Goal: Information Seeking & Learning: Learn about a topic

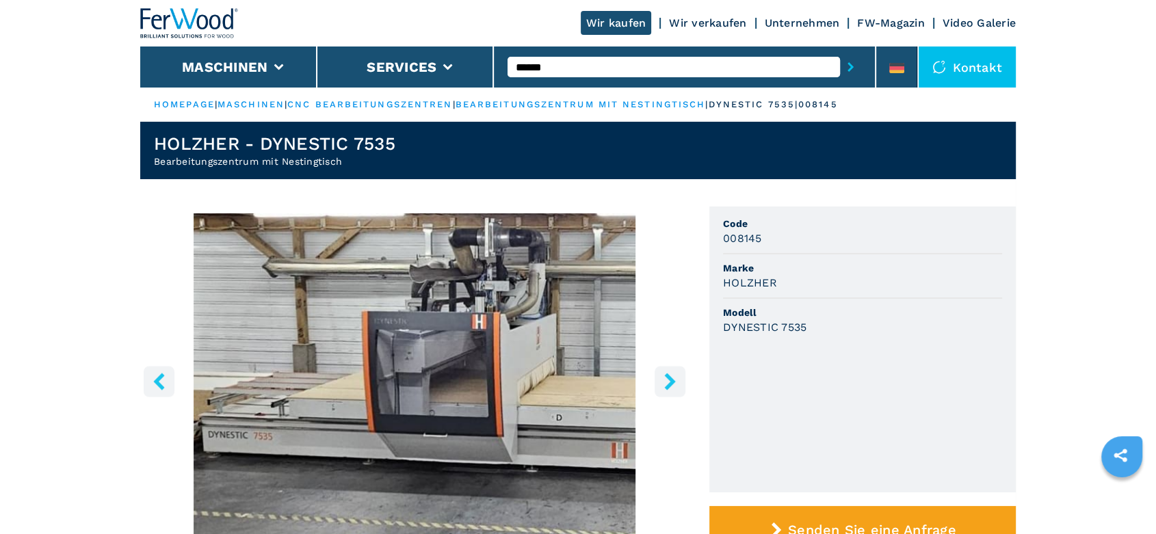
click at [662, 380] on icon "right-button" at bounding box center [669, 381] width 17 height 17
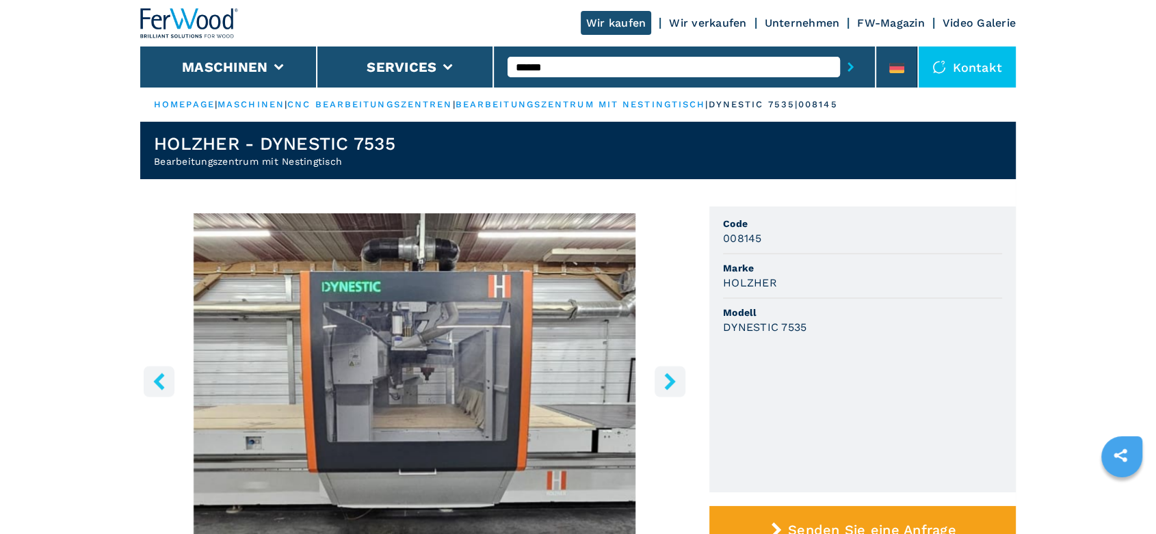
click at [662, 380] on icon "right-button" at bounding box center [669, 381] width 17 height 17
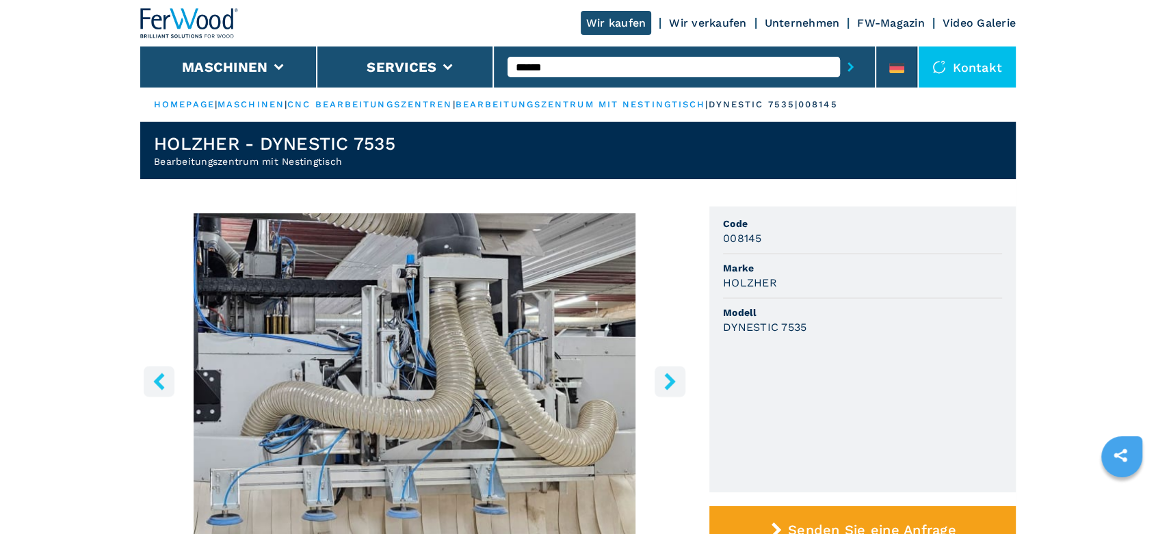
click at [662, 380] on icon "right-button" at bounding box center [669, 381] width 17 height 17
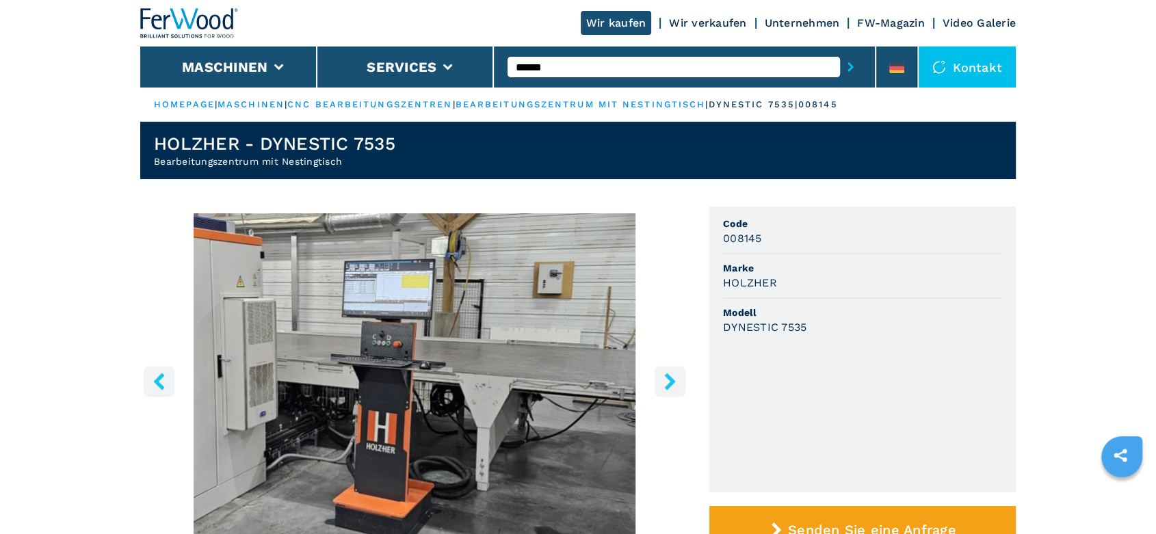
click at [662, 380] on icon "right-button" at bounding box center [669, 381] width 17 height 17
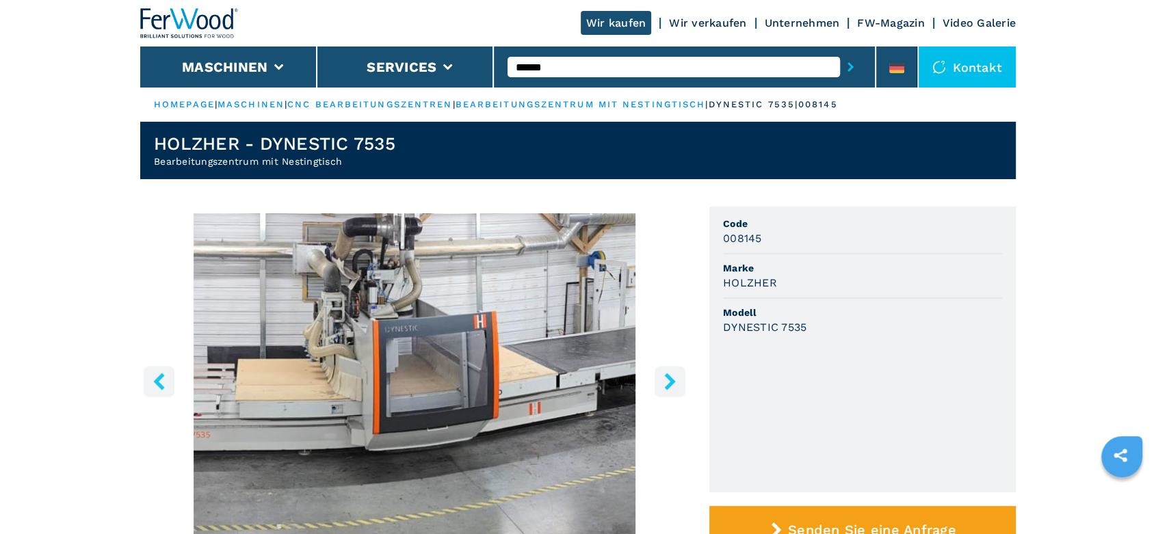
click at [662, 380] on icon "right-button" at bounding box center [669, 381] width 17 height 17
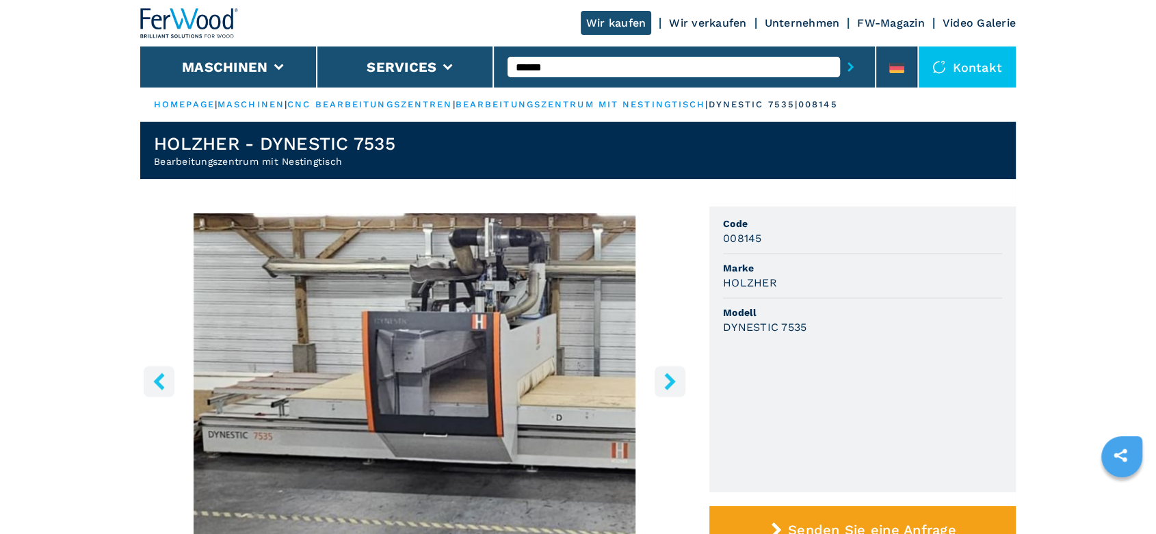
click at [662, 380] on icon "right-button" at bounding box center [669, 381] width 17 height 17
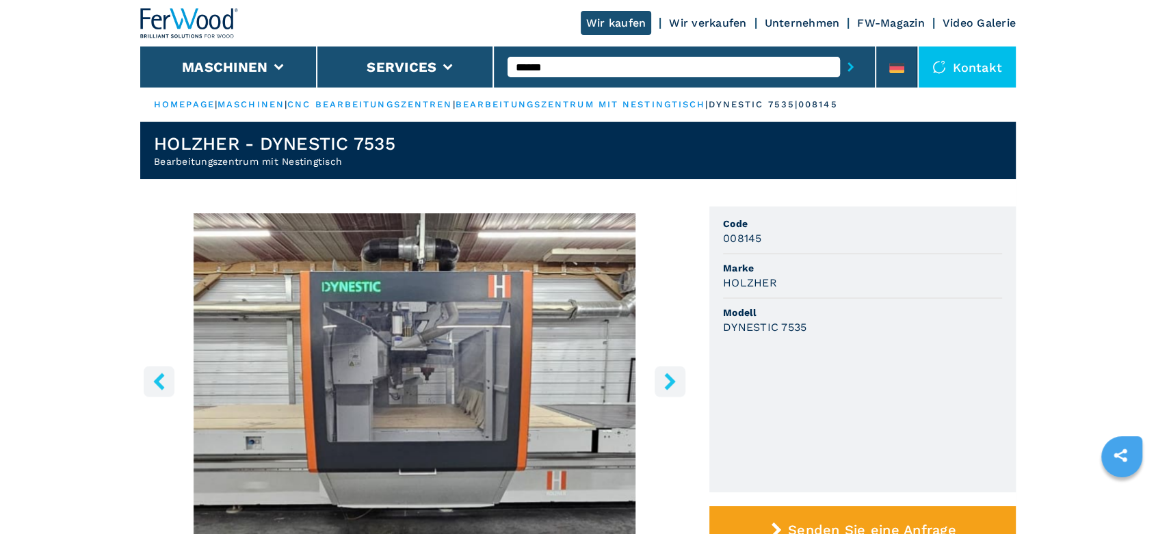
click at [662, 380] on icon "right-button" at bounding box center [669, 381] width 17 height 17
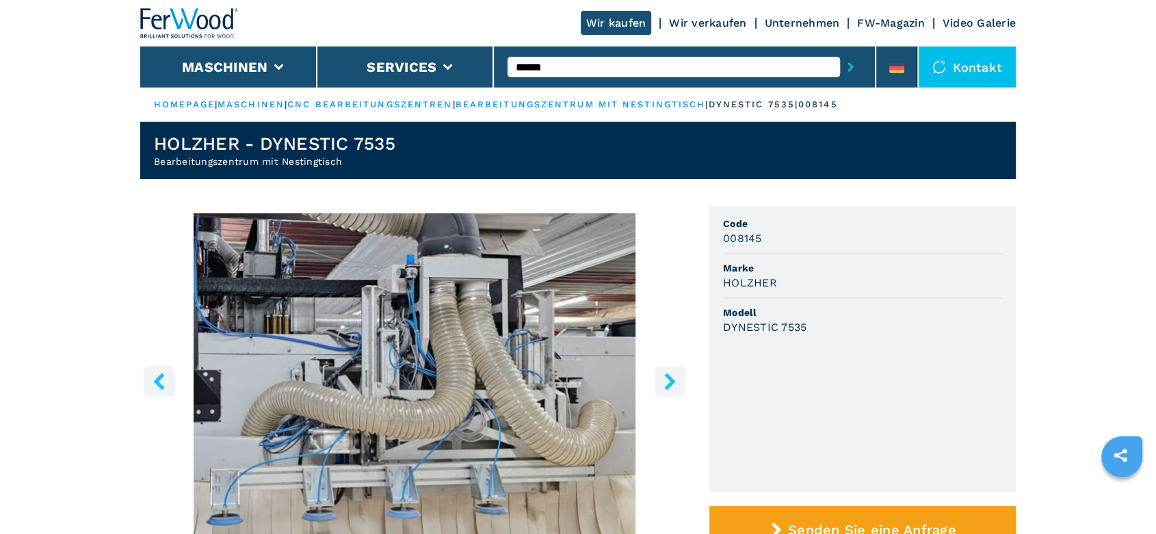
click at [662, 380] on icon "right-button" at bounding box center [669, 381] width 17 height 17
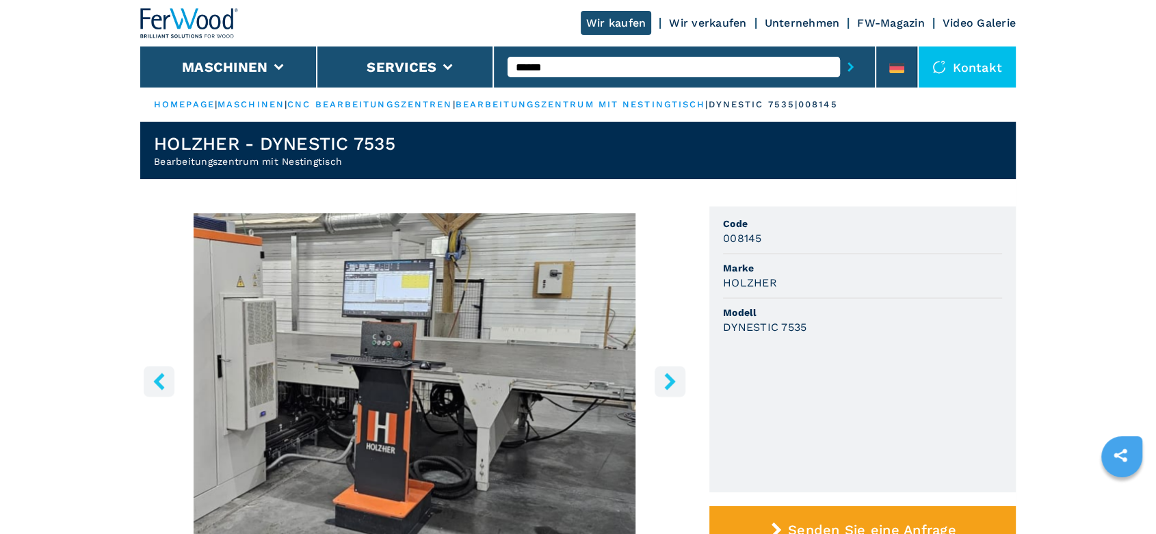
click at [662, 380] on icon "right-button" at bounding box center [669, 381] width 17 height 17
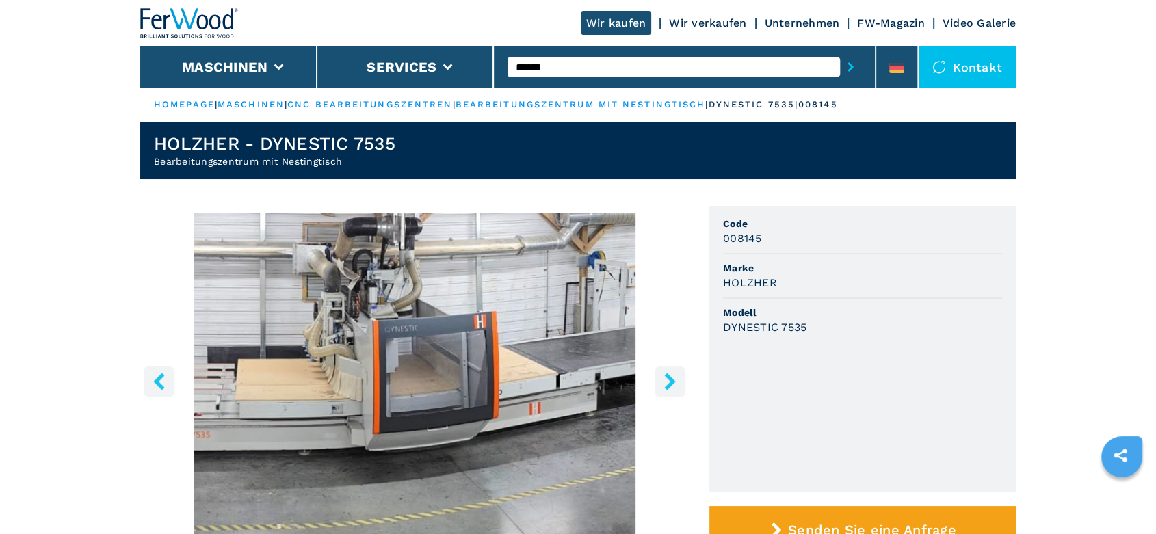
click at [662, 380] on icon "right-button" at bounding box center [669, 381] width 17 height 17
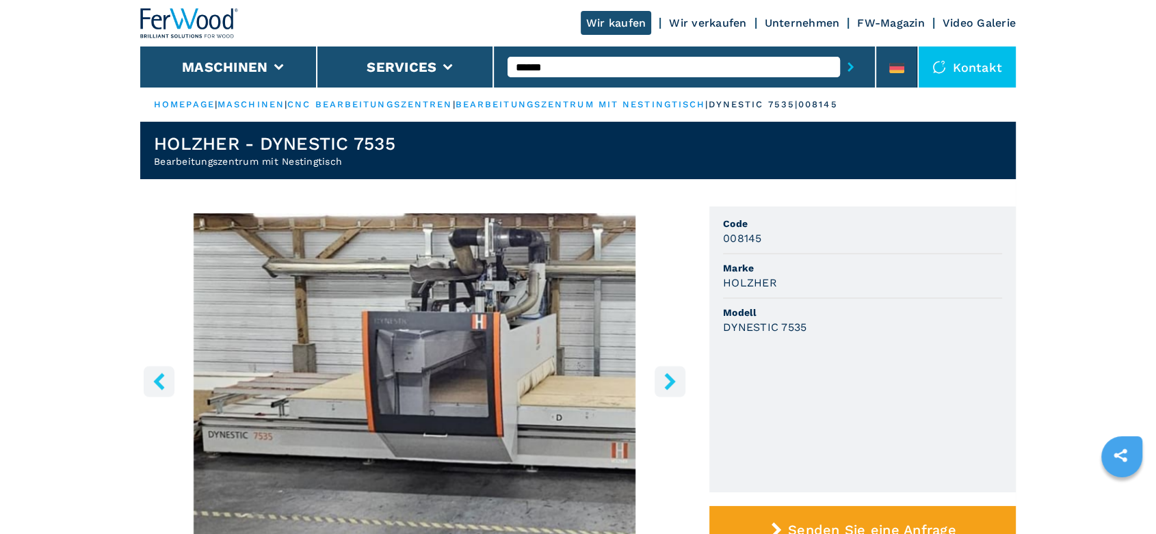
click at [662, 380] on icon "right-button" at bounding box center [669, 381] width 17 height 17
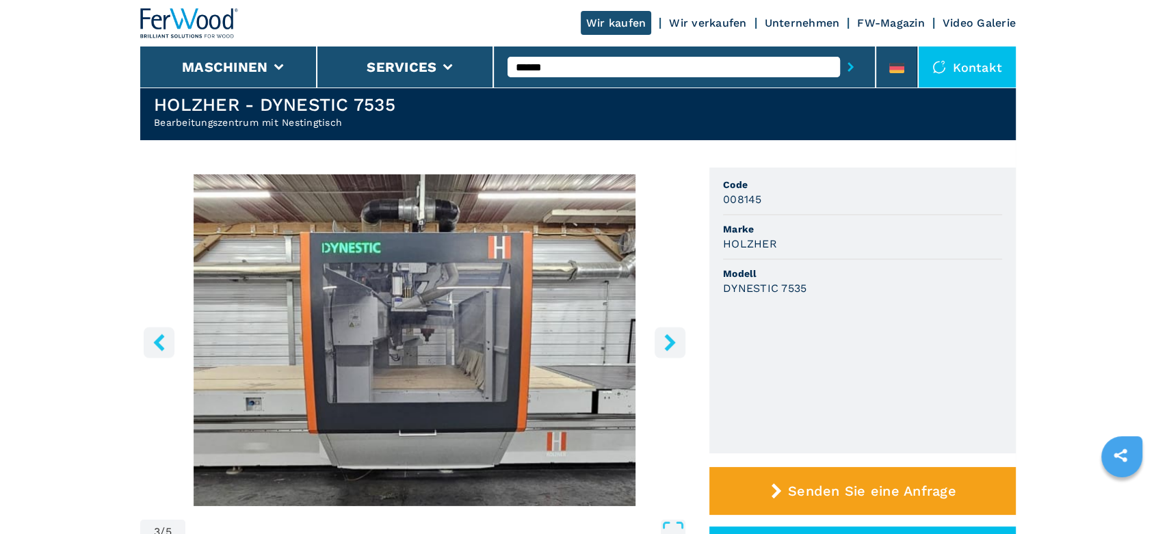
scroll to position [76, 0]
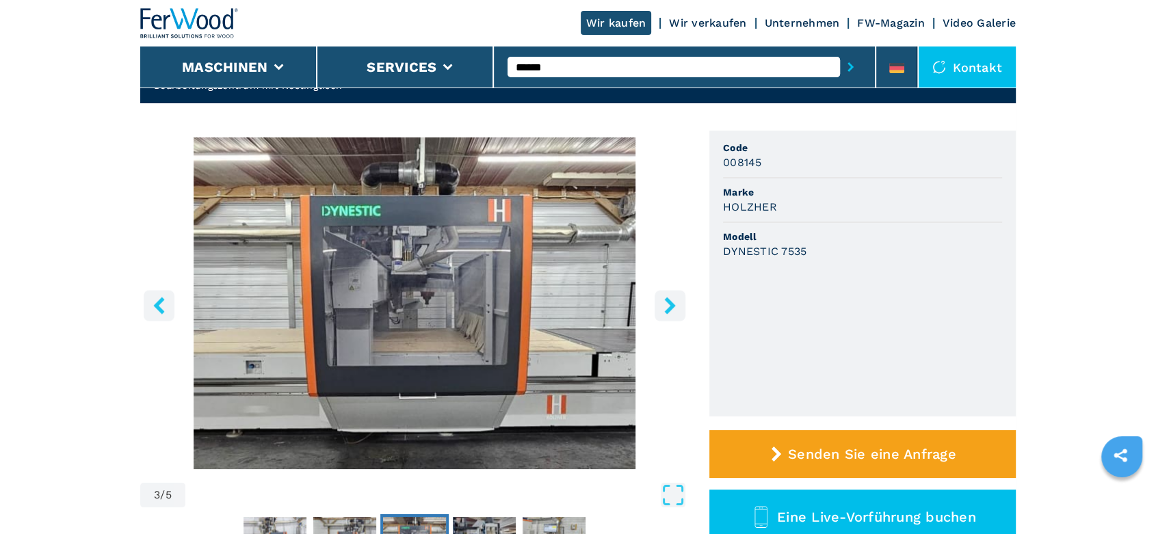
click at [532, 65] on input "******" at bounding box center [673, 67] width 332 height 21
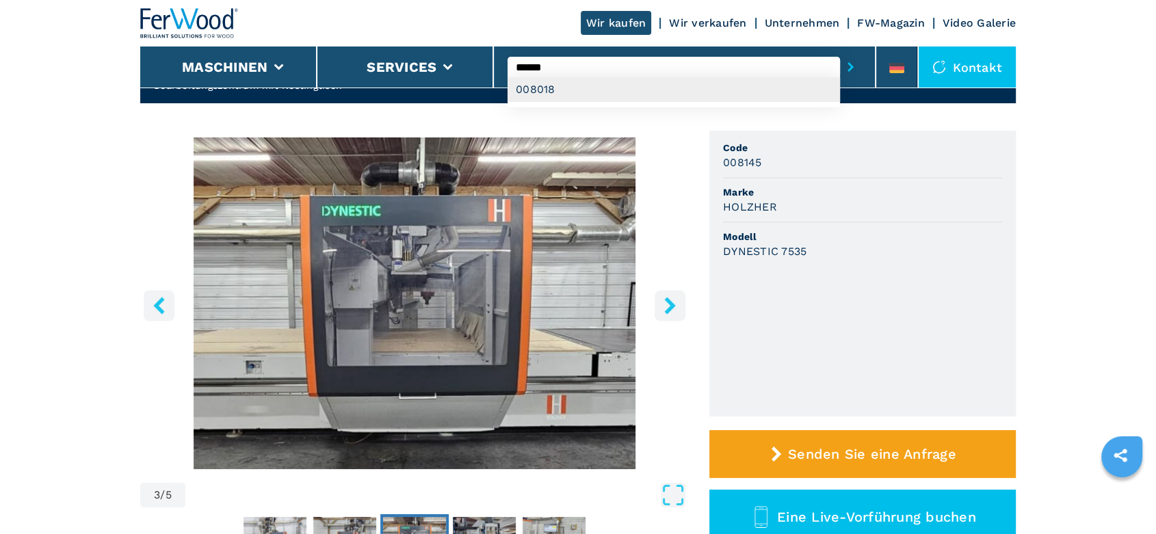
type input "******"
click at [540, 92] on div "008018" at bounding box center [673, 89] width 332 height 25
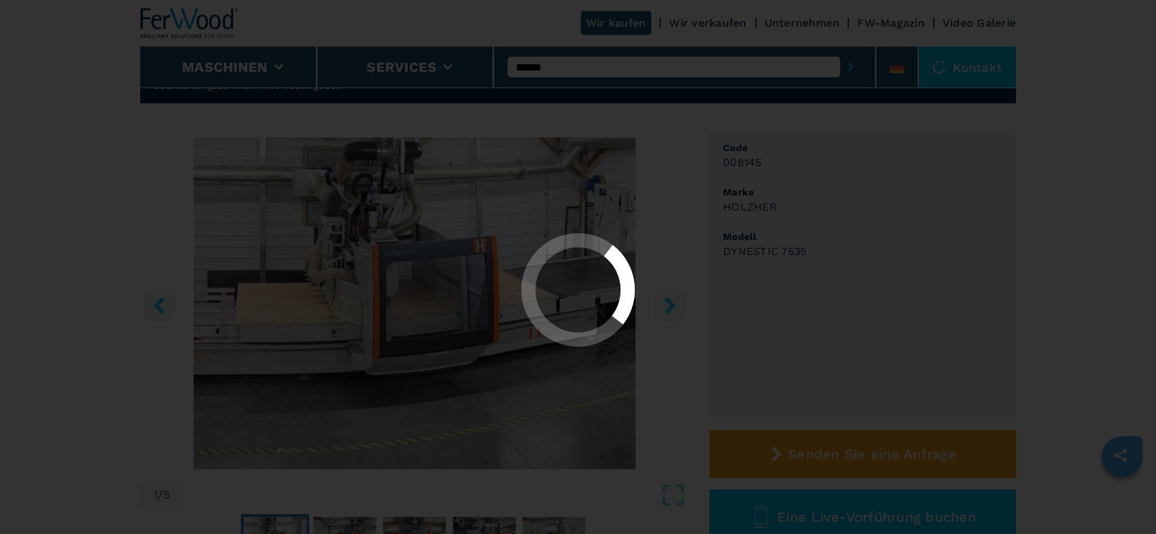
scroll to position [0, 0]
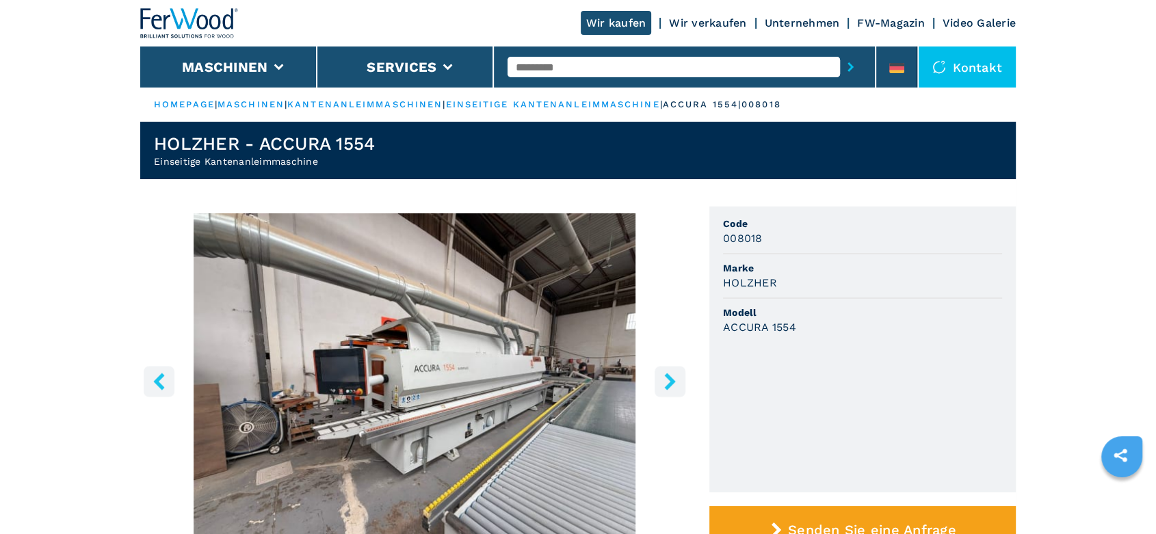
click at [670, 382] on icon "right-button" at bounding box center [669, 381] width 11 height 17
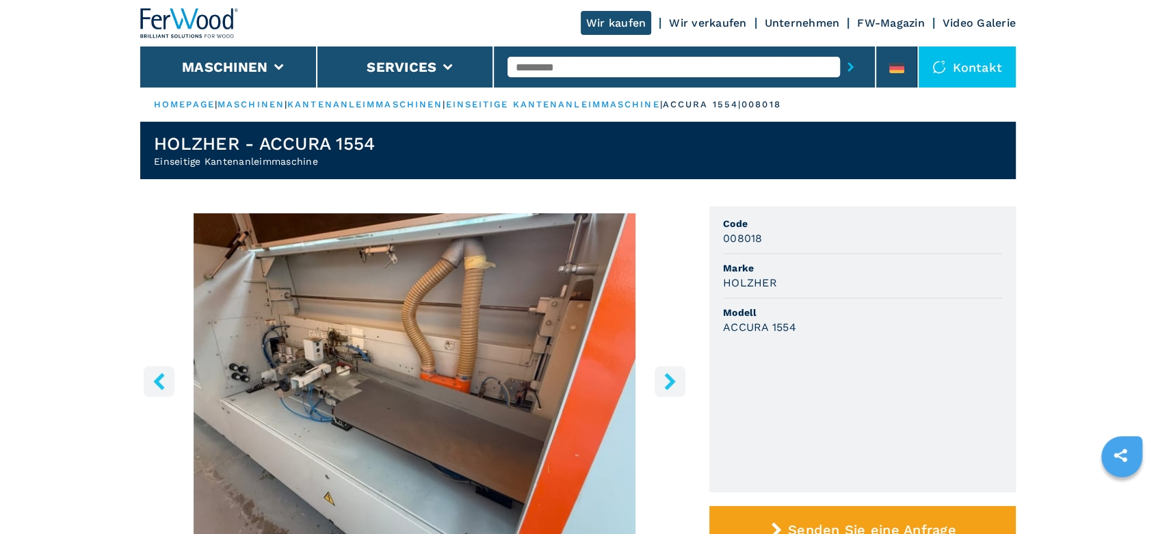
click at [670, 382] on icon "right-button" at bounding box center [669, 381] width 11 height 17
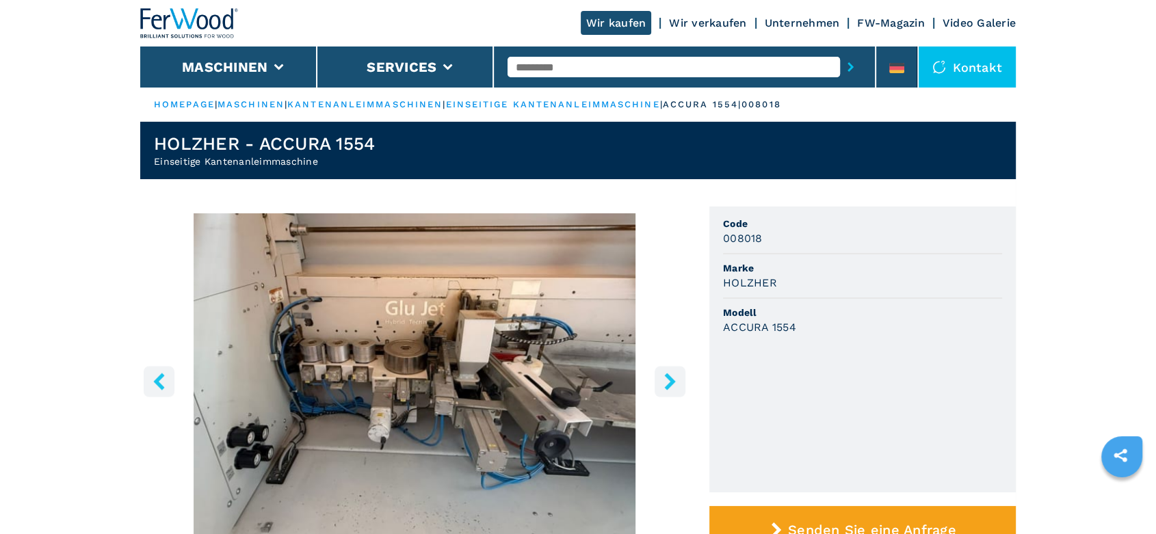
click at [670, 382] on icon "right-button" at bounding box center [669, 381] width 11 height 17
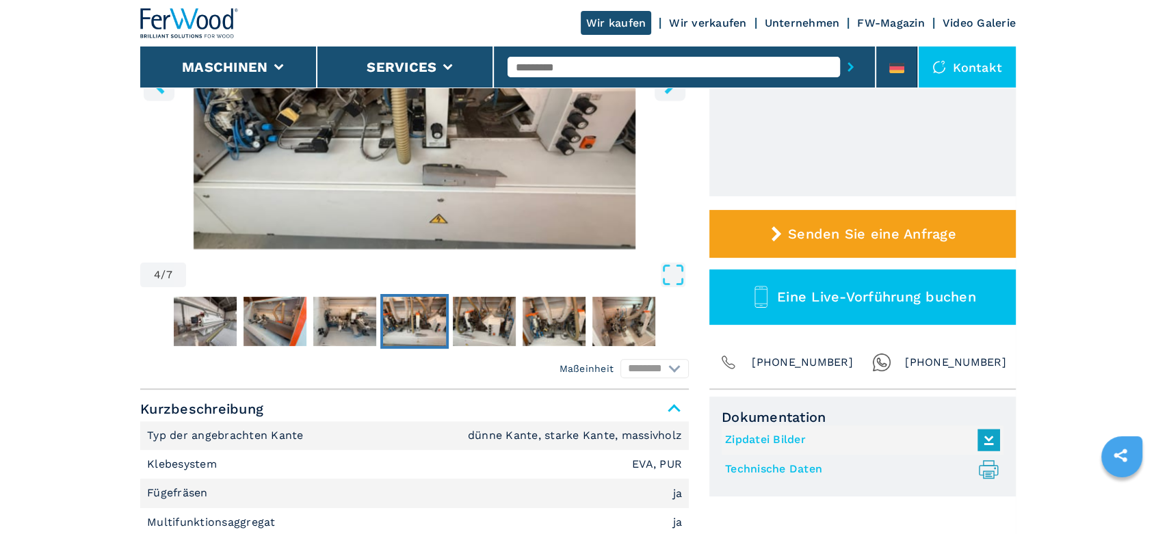
scroll to position [380, 0]
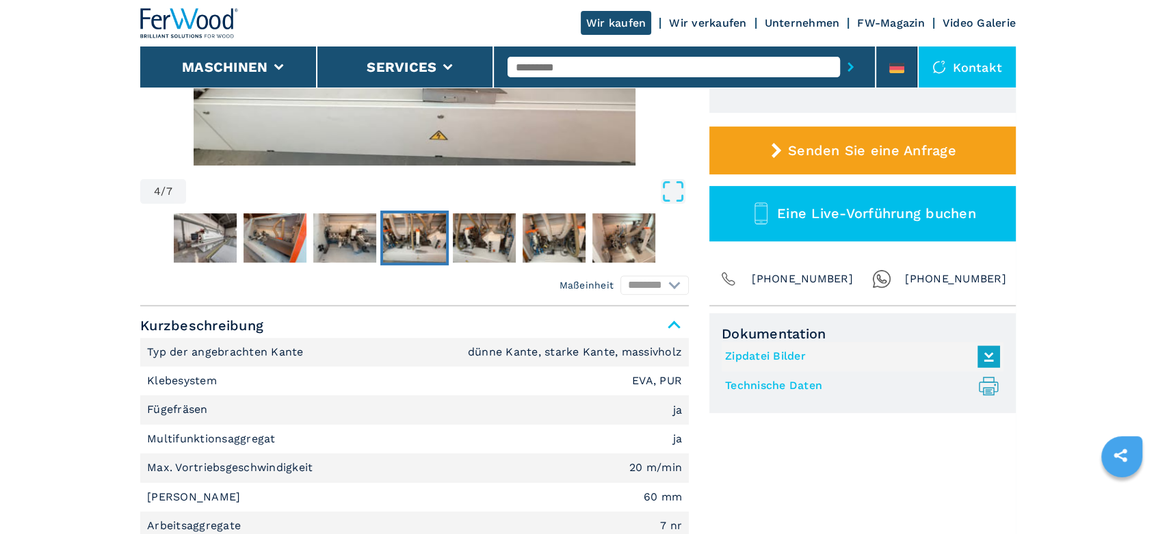
click at [756, 381] on link "Technische Daten .prefix__st0{stroke-linecap:round;stroke-linejoin:round}.prefi…" at bounding box center [859, 386] width 268 height 23
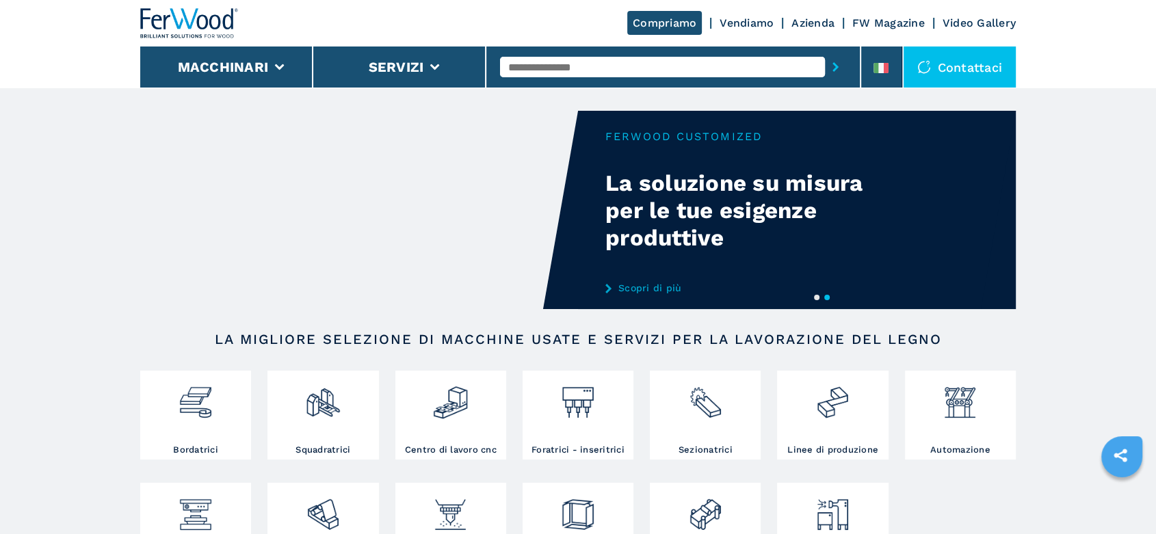
click at [533, 66] on input "text" at bounding box center [662, 67] width 325 height 21
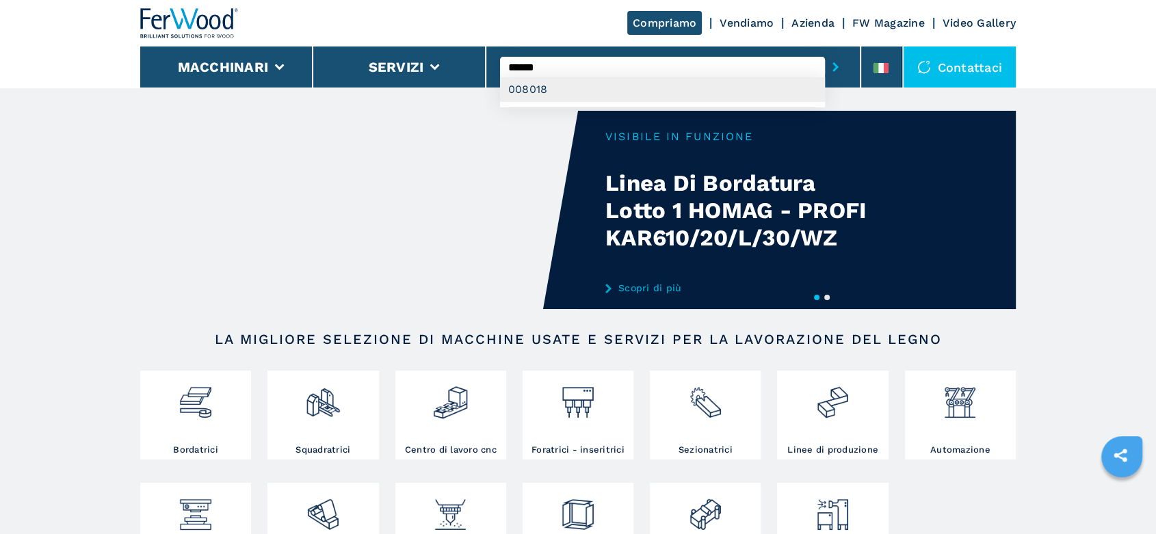
type input "******"
click at [538, 85] on div "008018" at bounding box center [662, 89] width 325 height 25
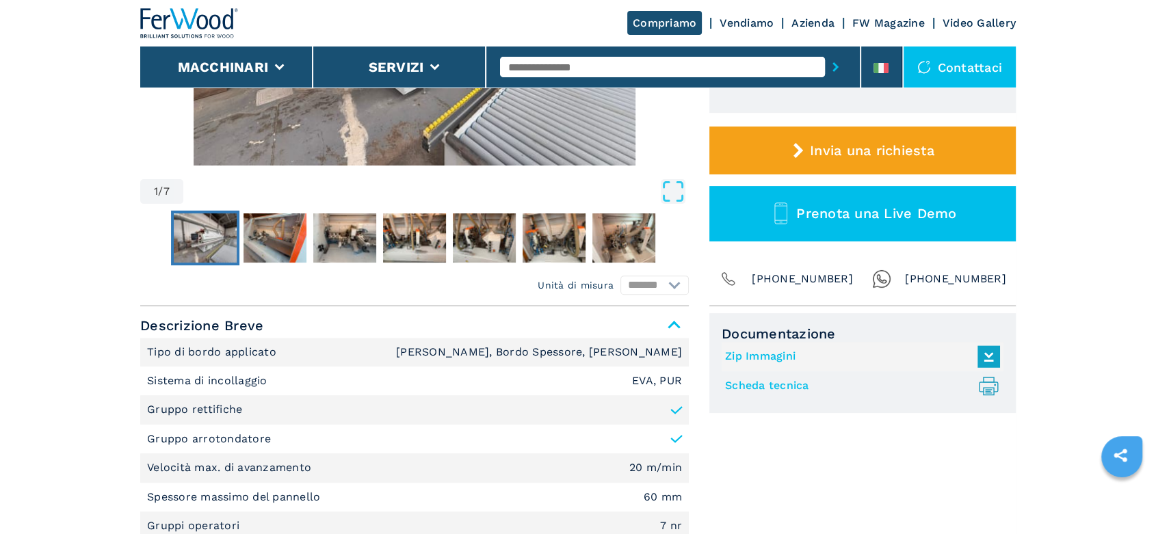
scroll to position [531, 0]
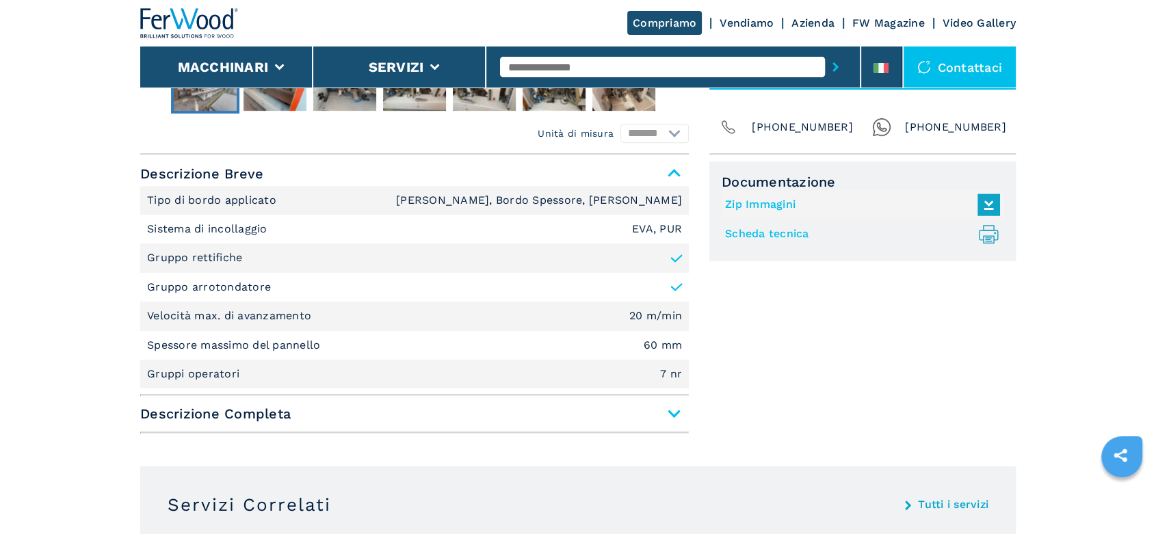
click at [769, 233] on link "Scheda tecnica .prefix__st0{stroke-linecap:round;stroke-linejoin:round}.prefix_…" at bounding box center [859, 234] width 268 height 23
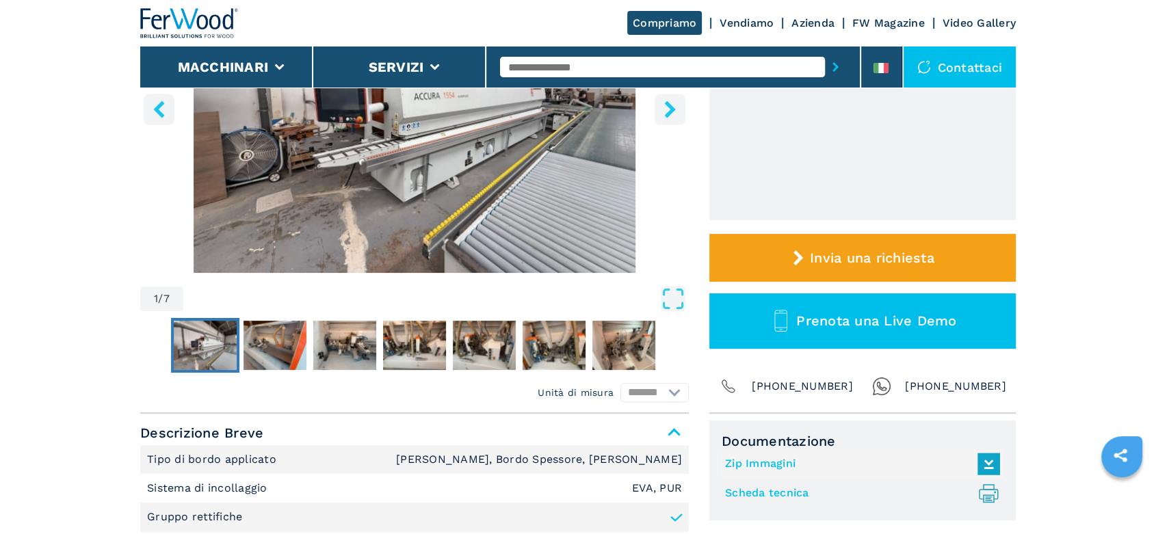
scroll to position [76, 0]
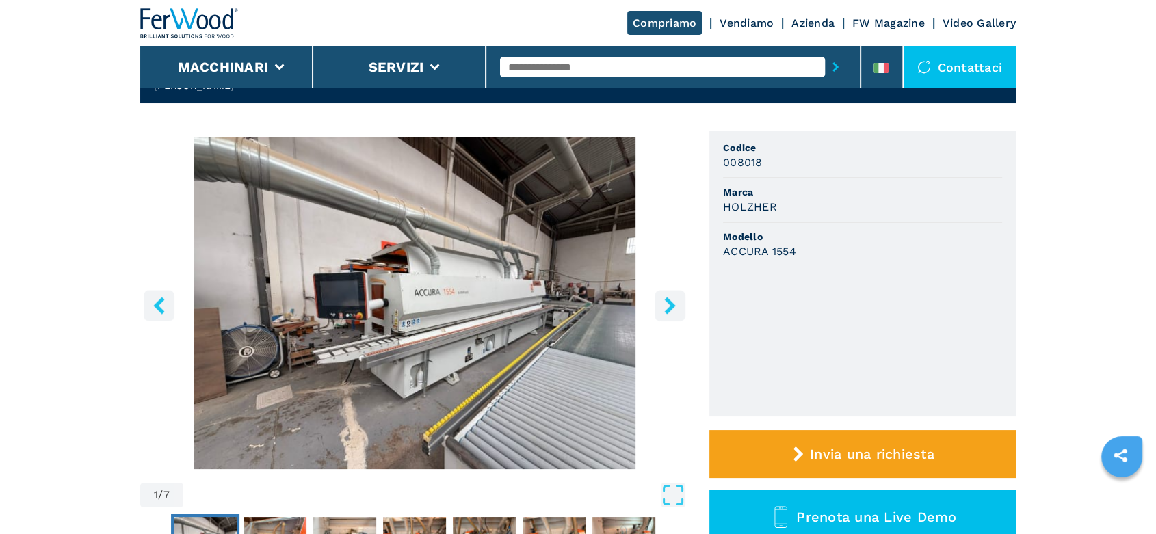
click at [669, 312] on icon "right-button" at bounding box center [669, 305] width 17 height 17
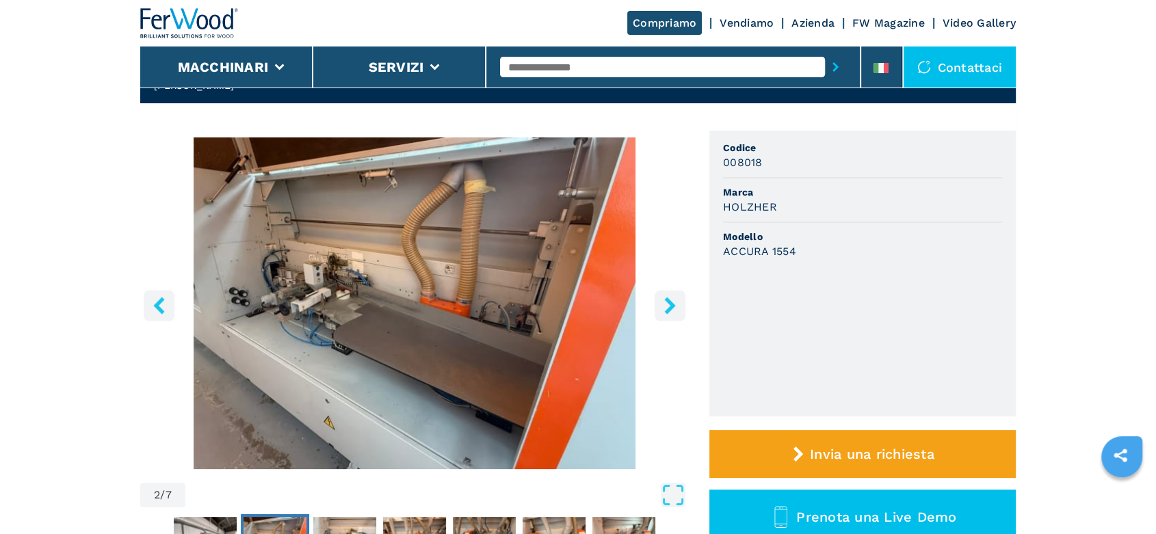
click at [669, 312] on icon "right-button" at bounding box center [669, 305] width 17 height 17
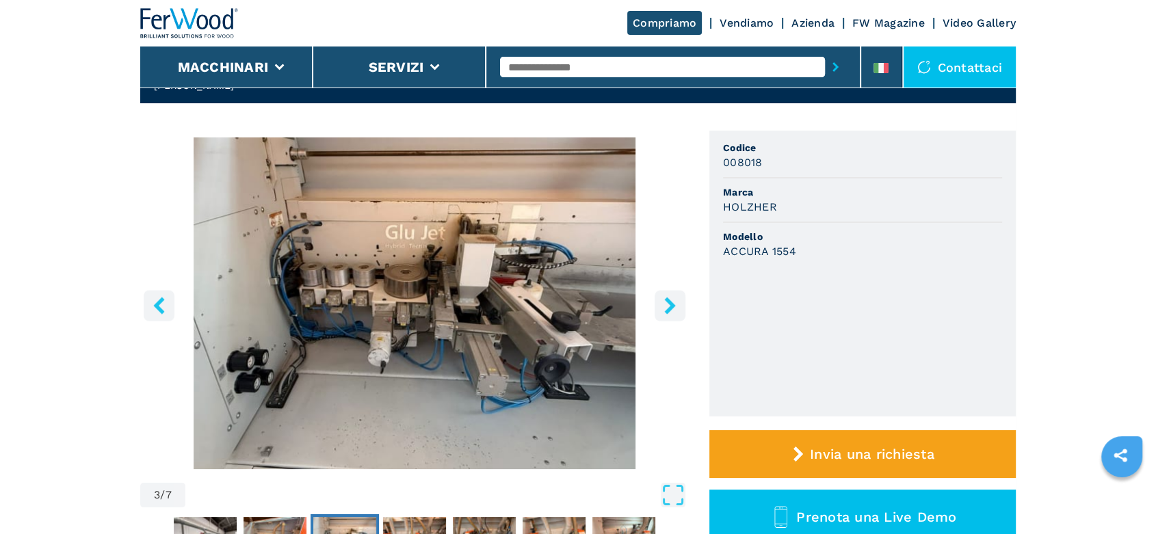
click at [669, 312] on icon "right-button" at bounding box center [669, 305] width 17 height 17
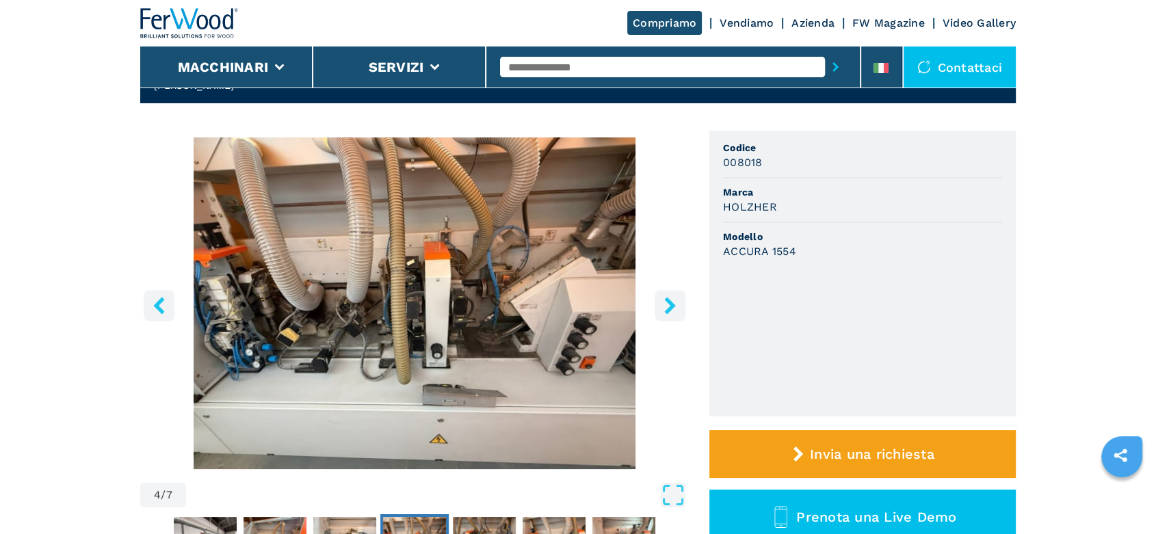
click at [669, 312] on icon "right-button" at bounding box center [669, 305] width 17 height 17
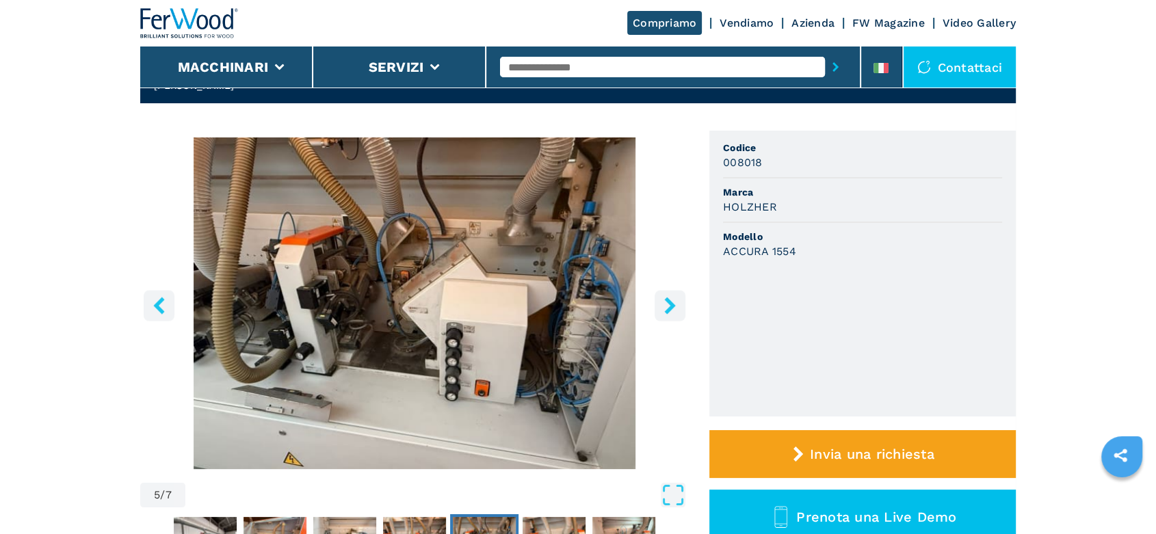
click at [672, 308] on icon "right-button" at bounding box center [669, 305] width 11 height 17
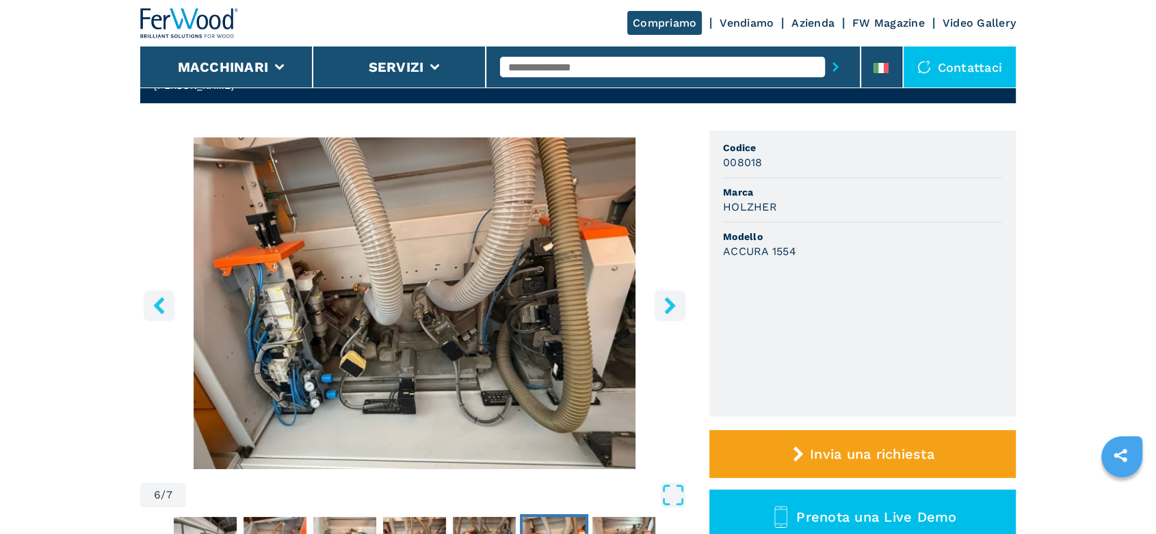
click at [672, 308] on icon "right-button" at bounding box center [669, 305] width 11 height 17
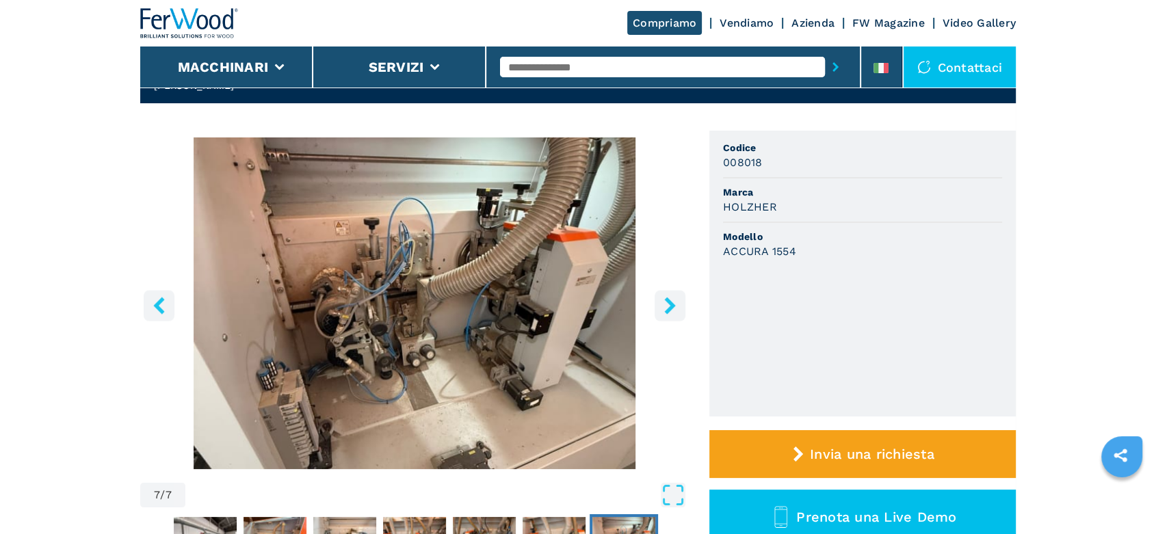
click at [672, 308] on icon "right-button" at bounding box center [669, 305] width 11 height 17
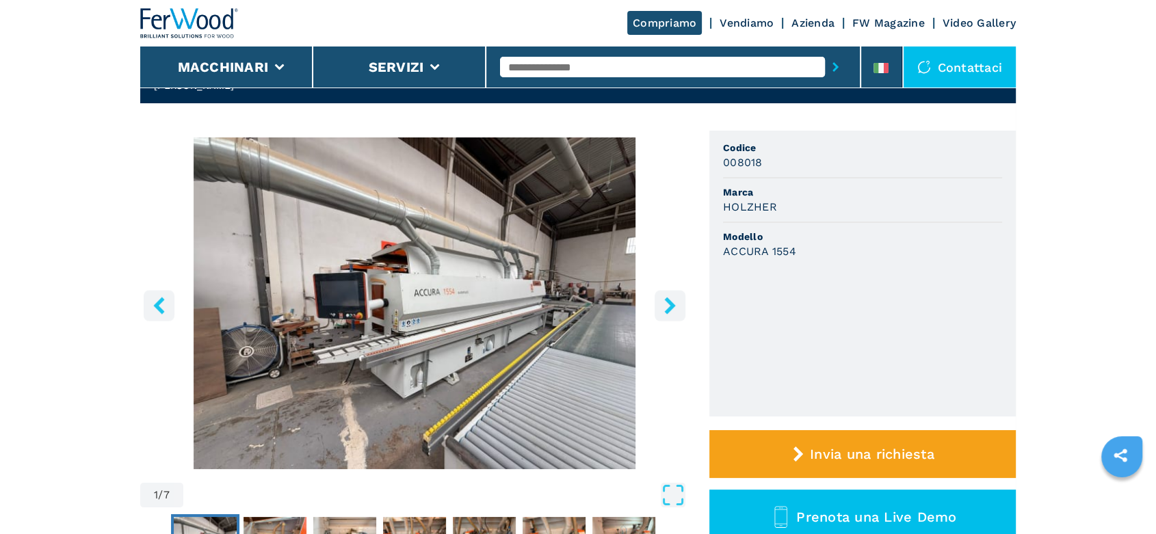
click at [672, 308] on icon "right-button" at bounding box center [669, 305] width 11 height 17
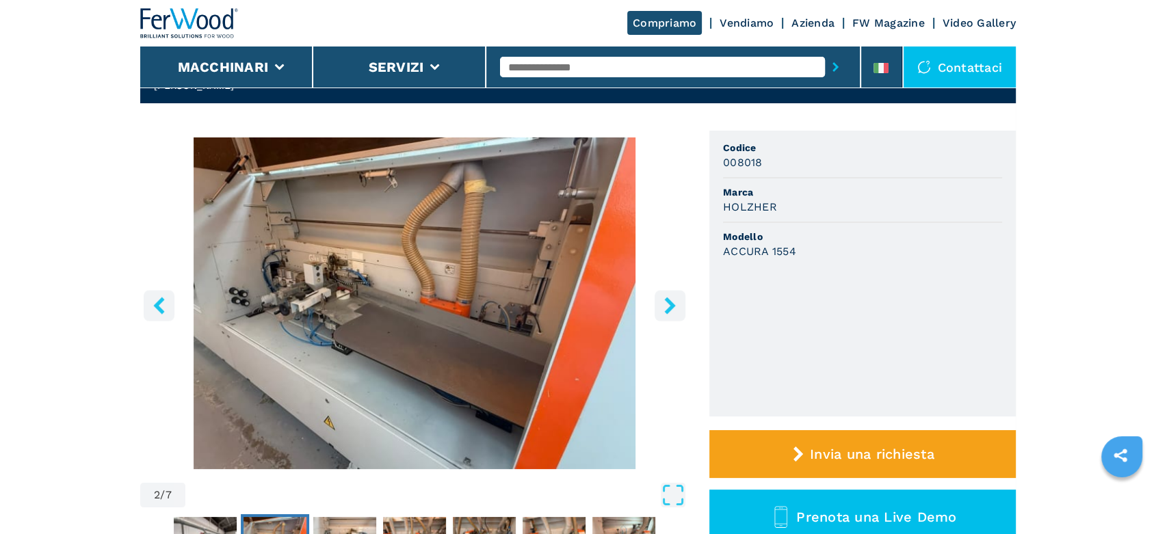
click at [672, 308] on icon "right-button" at bounding box center [669, 305] width 11 height 17
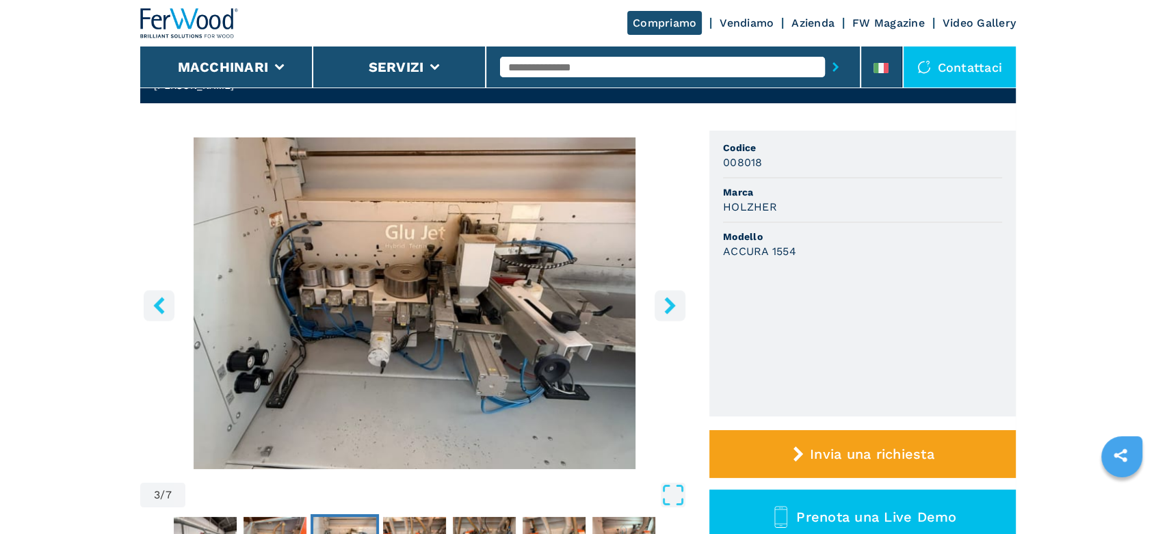
click at [672, 308] on icon "right-button" at bounding box center [669, 305] width 11 height 17
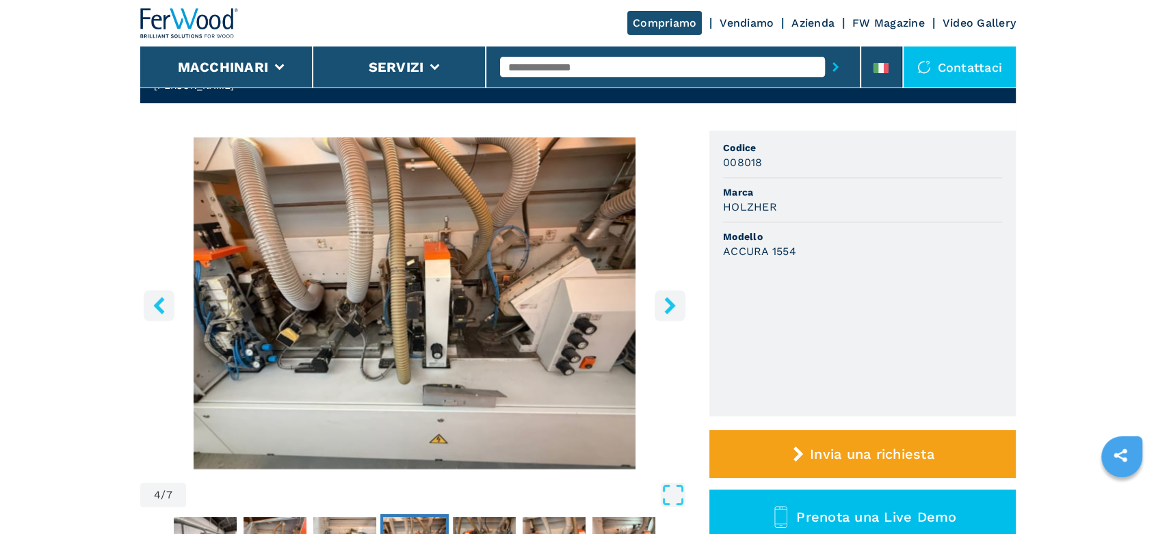
click at [672, 308] on icon "right-button" at bounding box center [669, 305] width 11 height 17
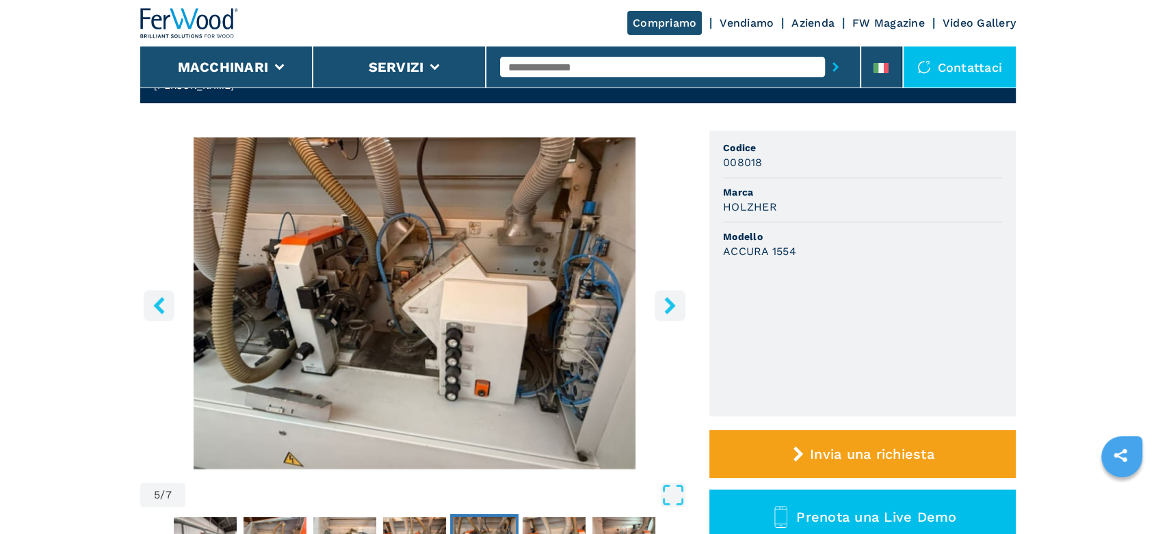
click at [672, 308] on icon "right-button" at bounding box center [669, 305] width 11 height 17
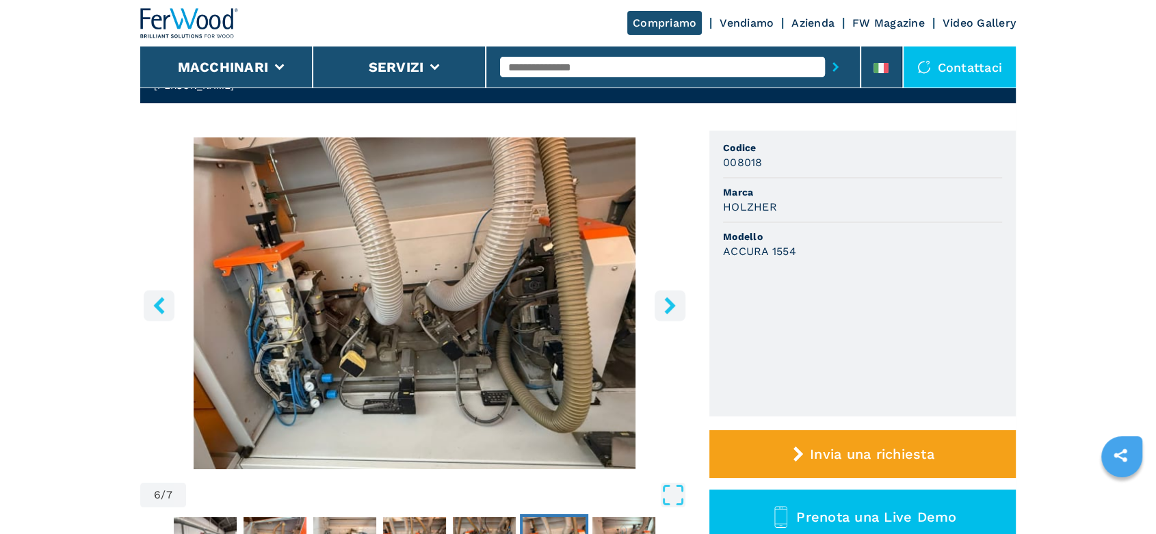
click at [672, 308] on icon "right-button" at bounding box center [669, 305] width 11 height 17
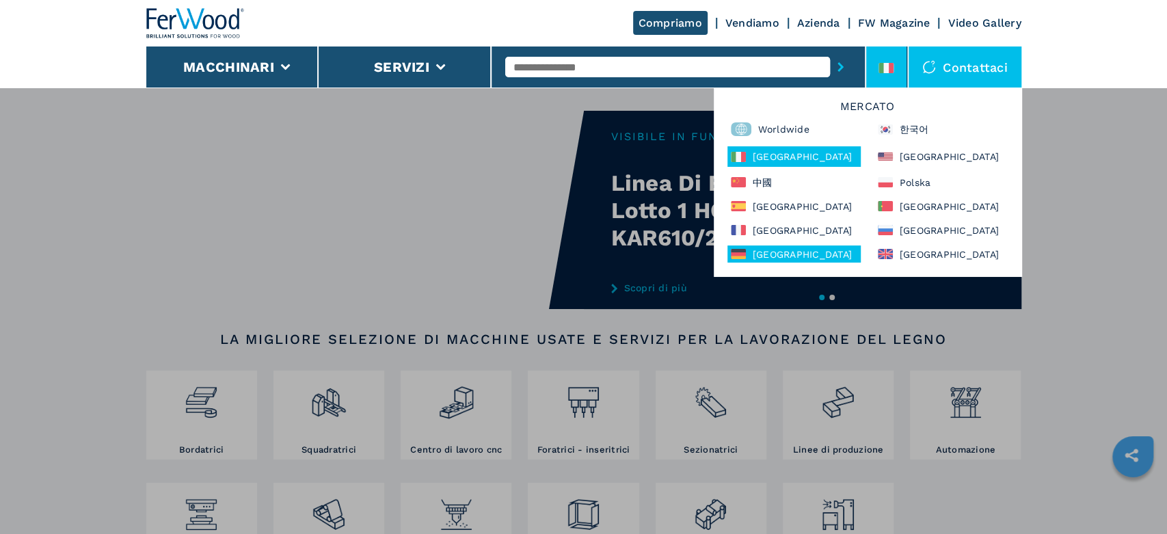
click at [785, 248] on div "[GEOGRAPHIC_DATA]" at bounding box center [794, 254] width 133 height 17
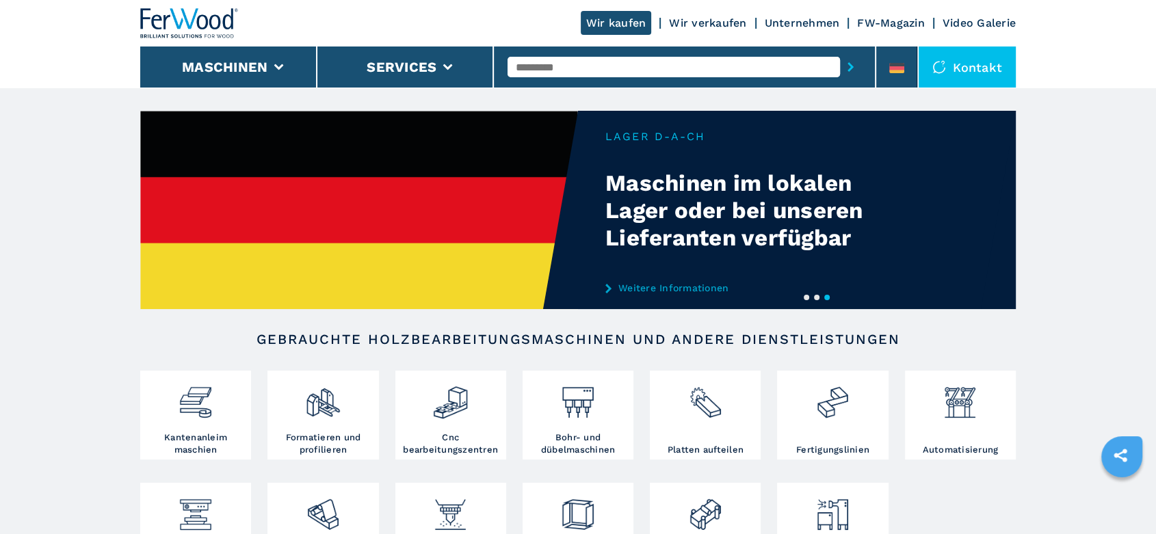
click at [526, 66] on input "text" at bounding box center [673, 67] width 332 height 21
type input "******"
click at [540, 94] on div "007227" at bounding box center [673, 89] width 332 height 25
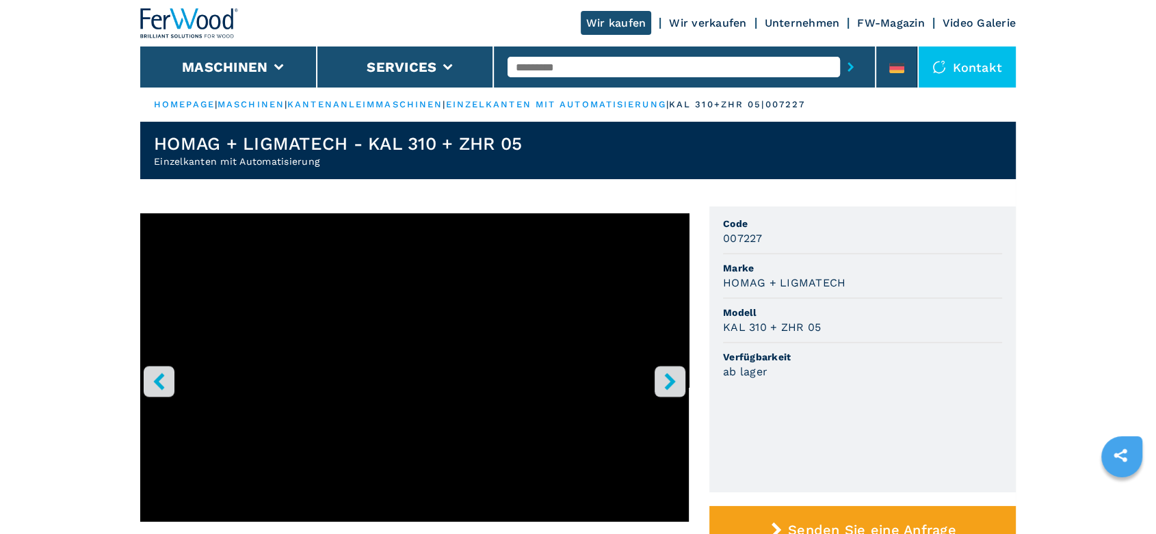
click at [672, 383] on icon "right-button" at bounding box center [669, 381] width 11 height 17
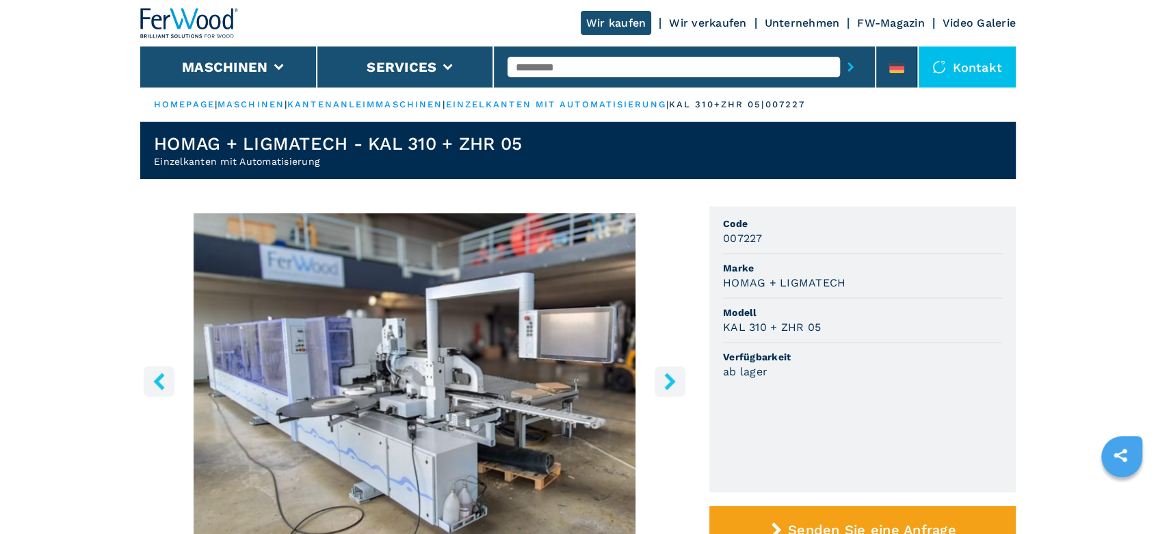
click at [672, 383] on icon "right-button" at bounding box center [669, 381] width 11 height 17
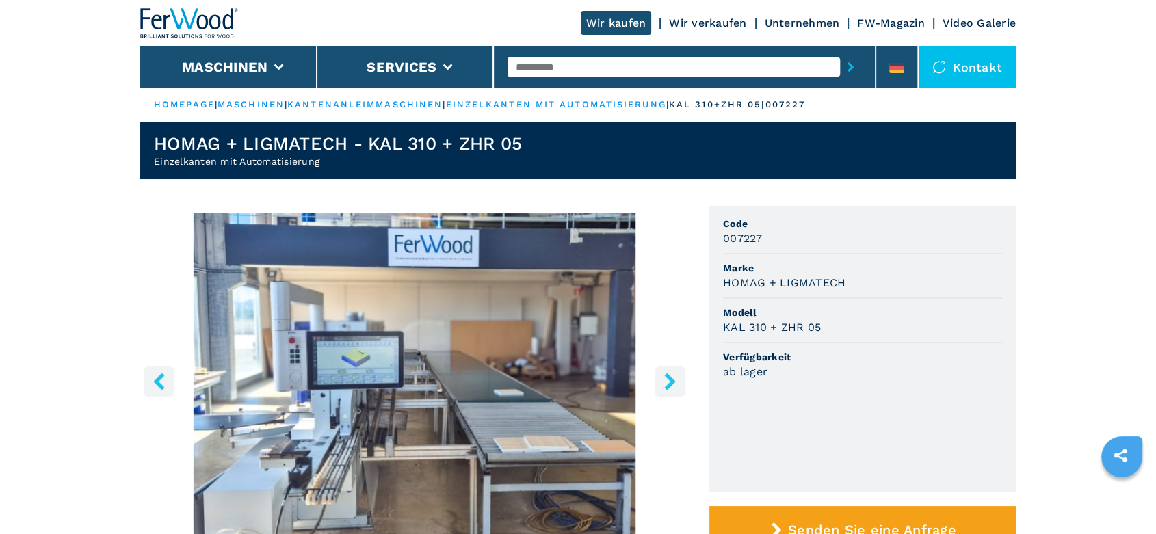
click at [672, 383] on icon "right-button" at bounding box center [669, 381] width 11 height 17
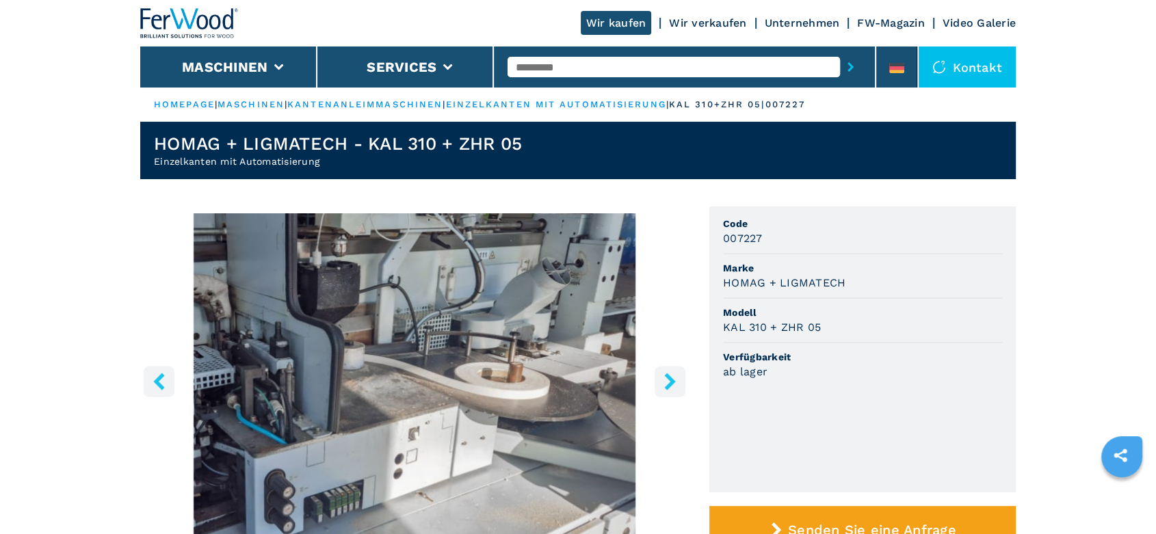
click at [672, 383] on icon "right-button" at bounding box center [669, 381] width 11 height 17
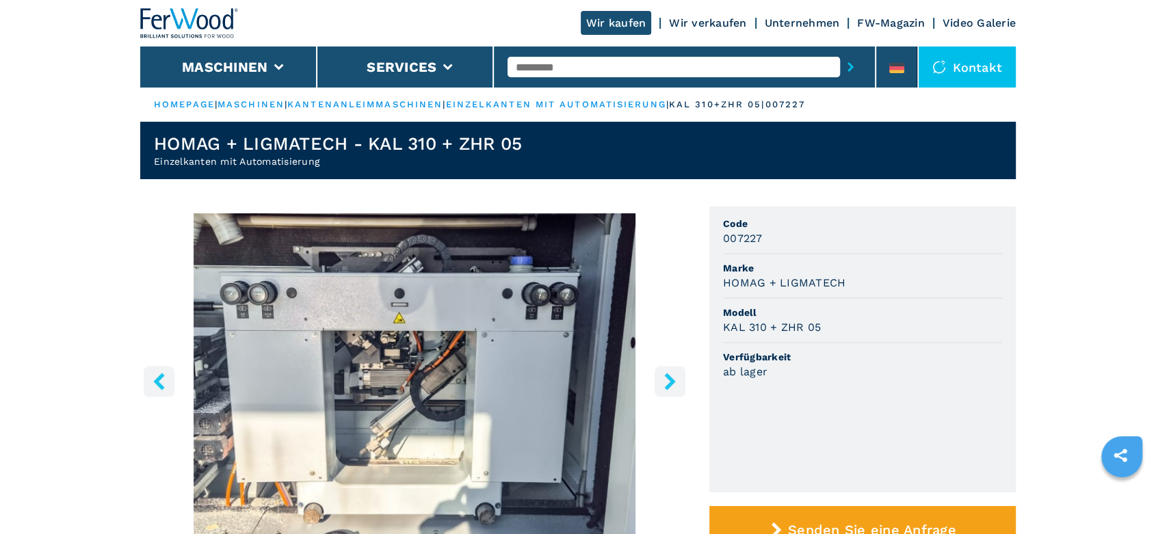
click at [673, 387] on icon "right-button" at bounding box center [669, 381] width 17 height 17
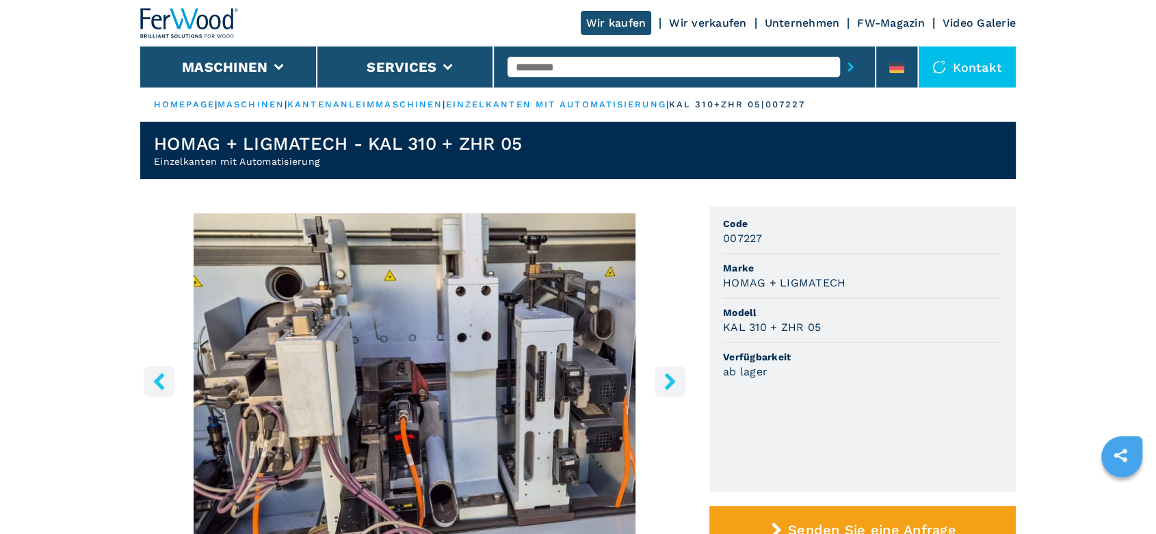
click at [673, 387] on icon "right-button" at bounding box center [669, 381] width 17 height 17
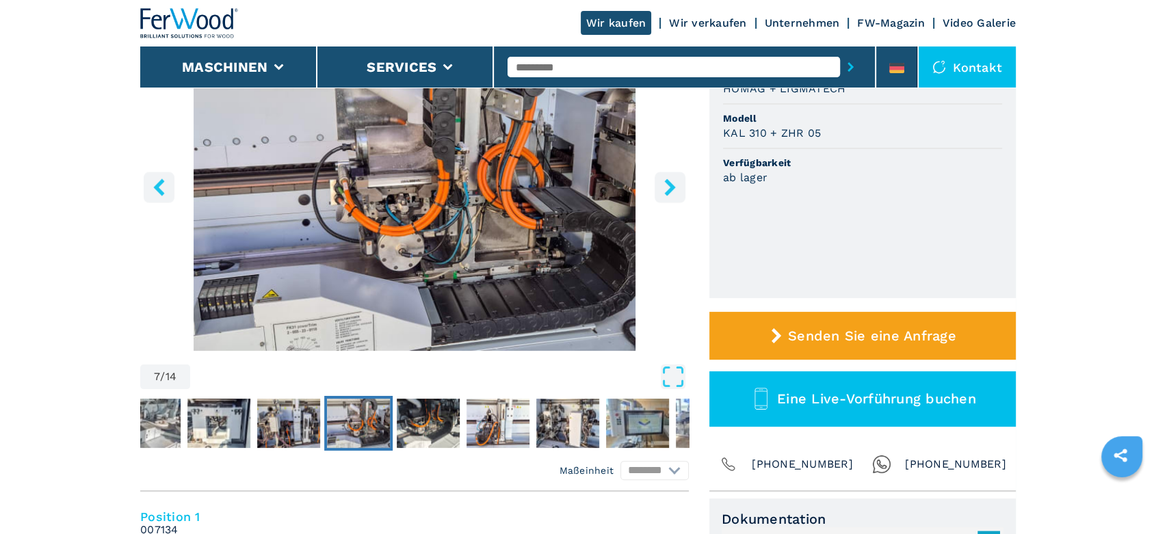
scroll to position [380, 0]
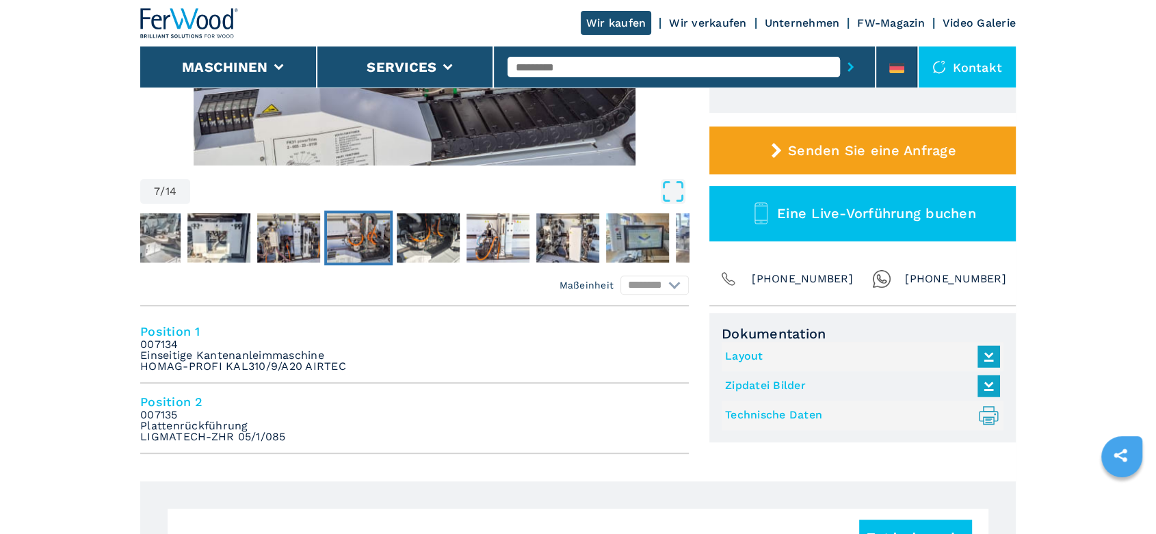
click at [800, 411] on link "Technische Daten .prefix__st0{stroke-linecap:round;stroke-linejoin:round}.prefi…" at bounding box center [859, 415] width 268 height 23
click at [520, 68] on input "text" at bounding box center [673, 67] width 332 height 21
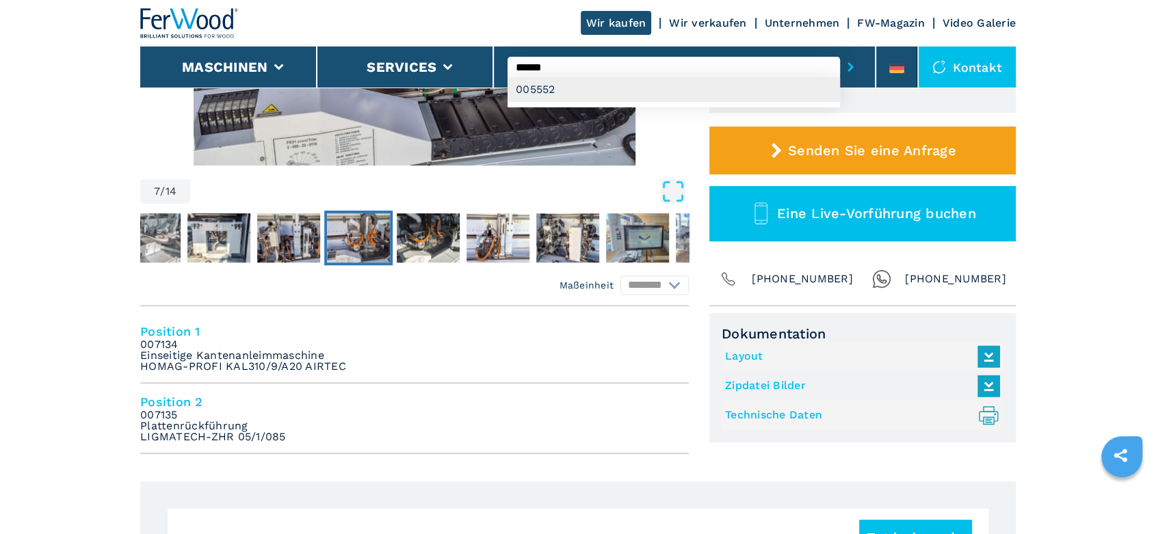
type input "******"
click at [536, 89] on div "005552" at bounding box center [673, 89] width 332 height 25
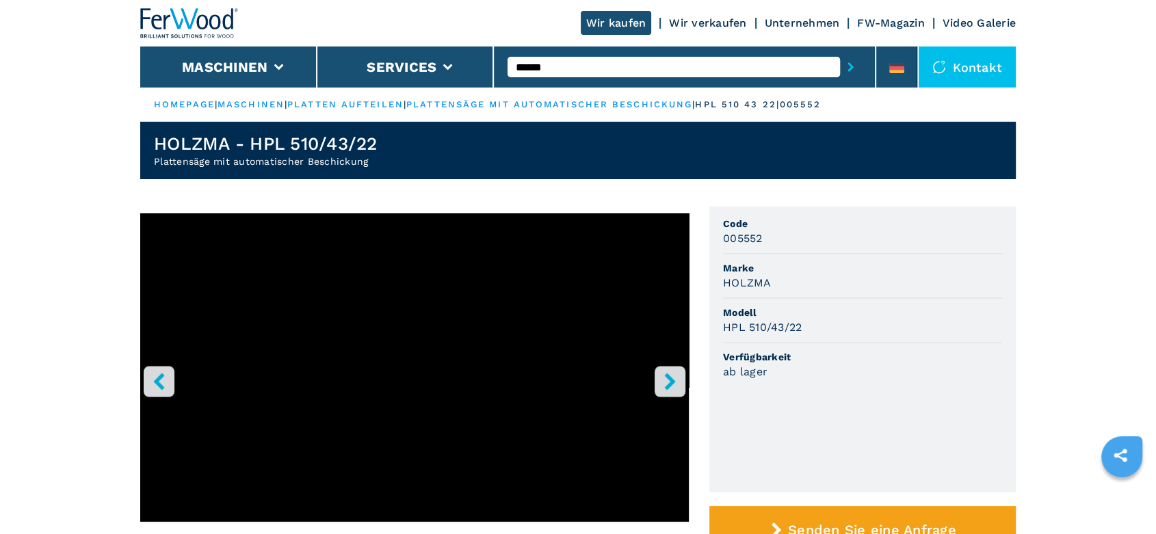
click at [673, 378] on icon "right-button" at bounding box center [669, 381] width 17 height 17
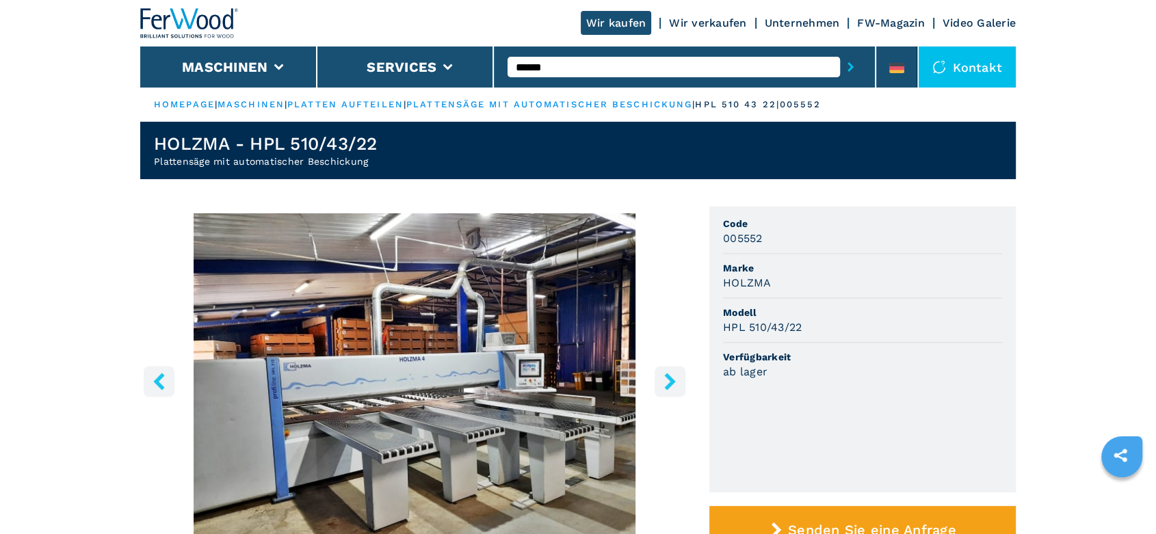
click at [673, 378] on icon "right-button" at bounding box center [669, 381] width 17 height 17
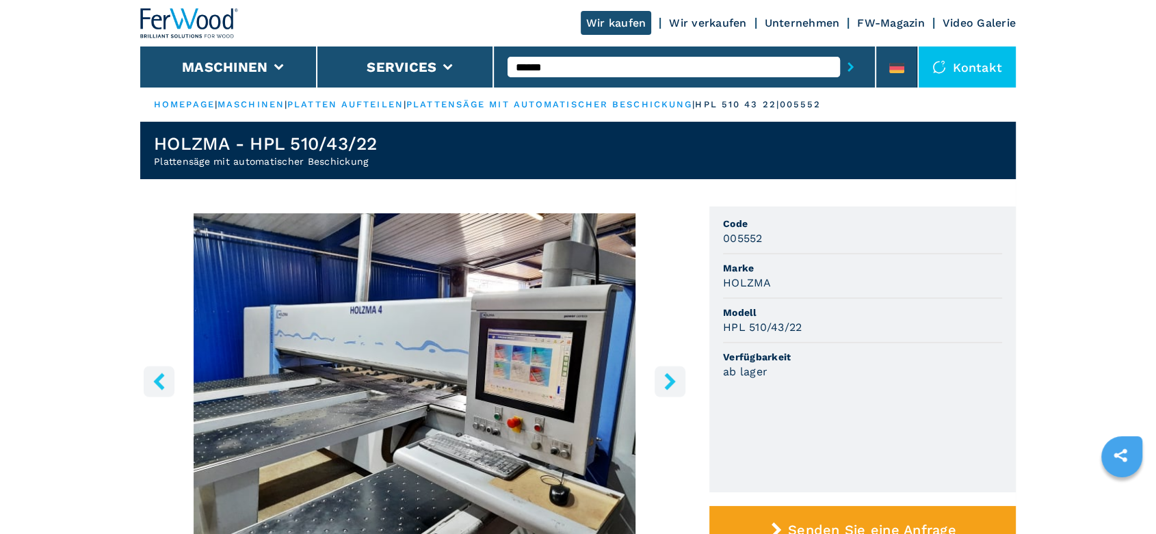
click at [673, 378] on icon "right-button" at bounding box center [669, 381] width 17 height 17
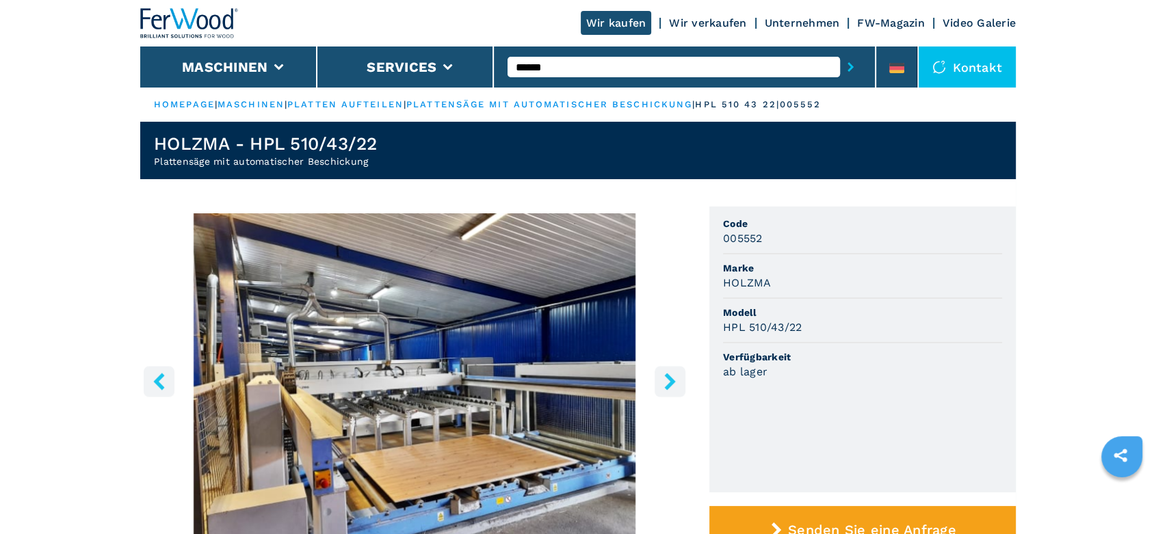
click at [673, 378] on icon "right-button" at bounding box center [669, 381] width 17 height 17
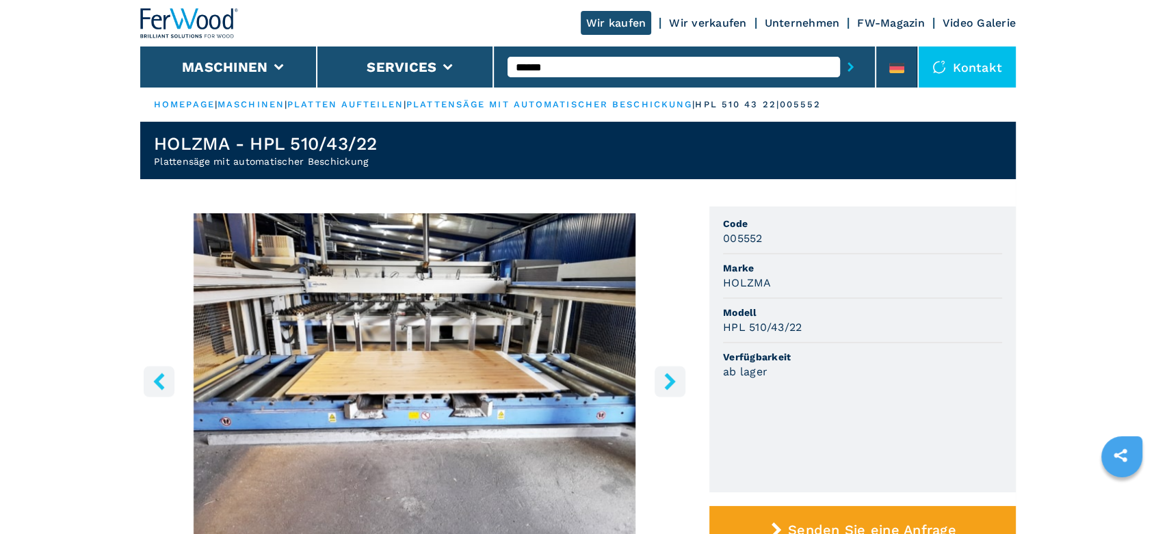
click at [673, 378] on icon "right-button" at bounding box center [669, 381] width 17 height 17
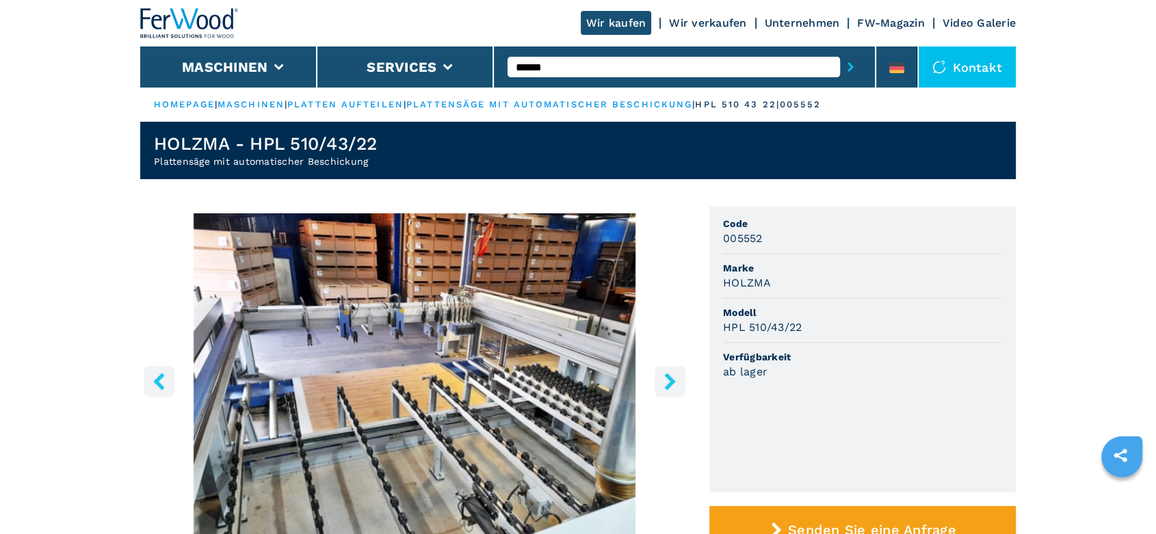
click at [673, 378] on icon "right-button" at bounding box center [669, 381] width 17 height 17
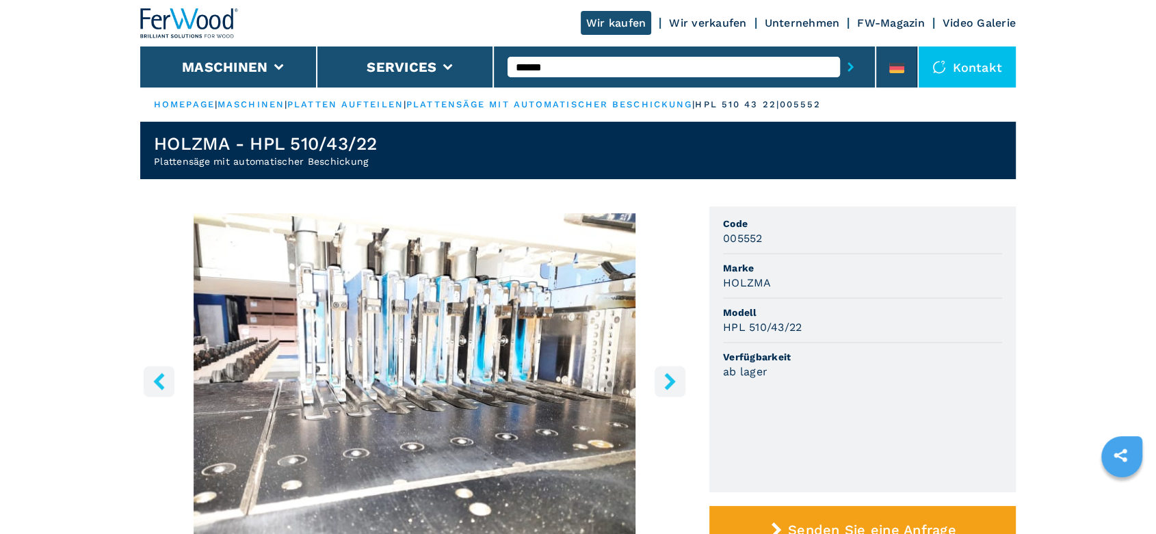
click at [673, 378] on icon "right-button" at bounding box center [669, 381] width 17 height 17
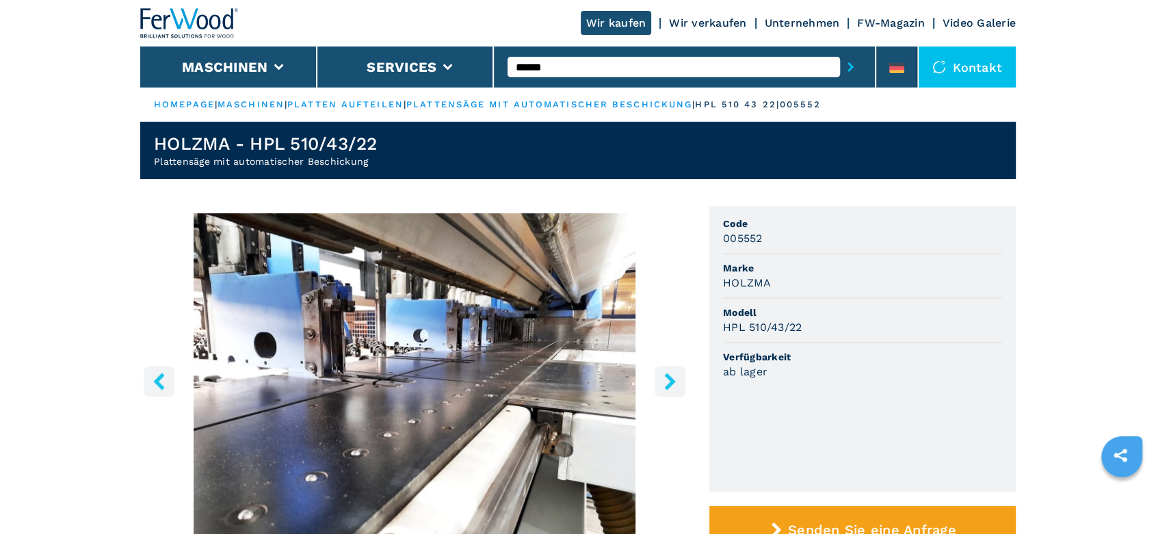
click at [677, 376] on icon "right-button" at bounding box center [669, 381] width 17 height 17
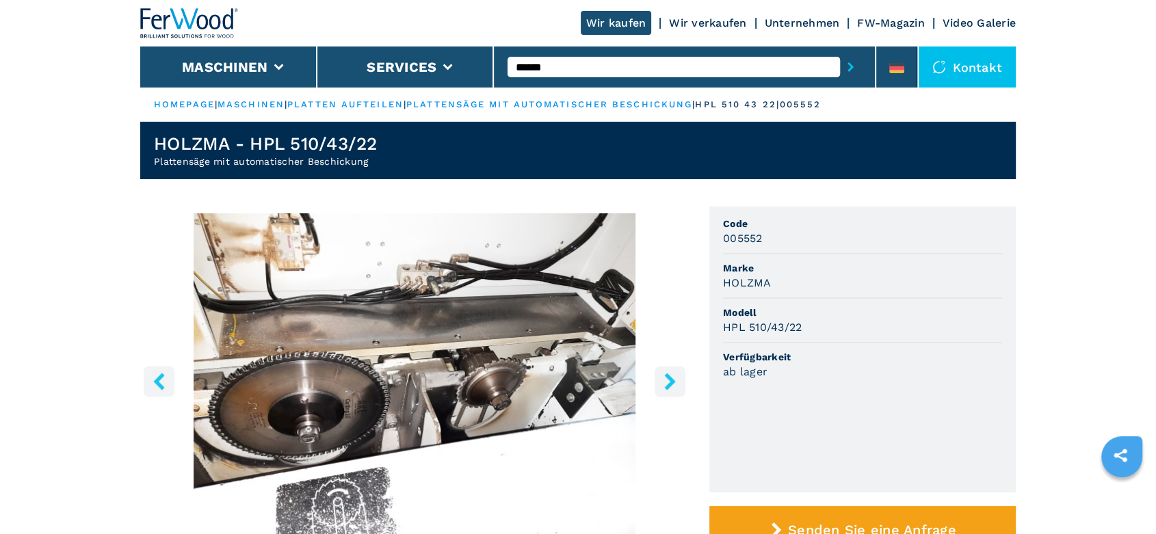
click at [677, 376] on icon "right-button" at bounding box center [669, 381] width 17 height 17
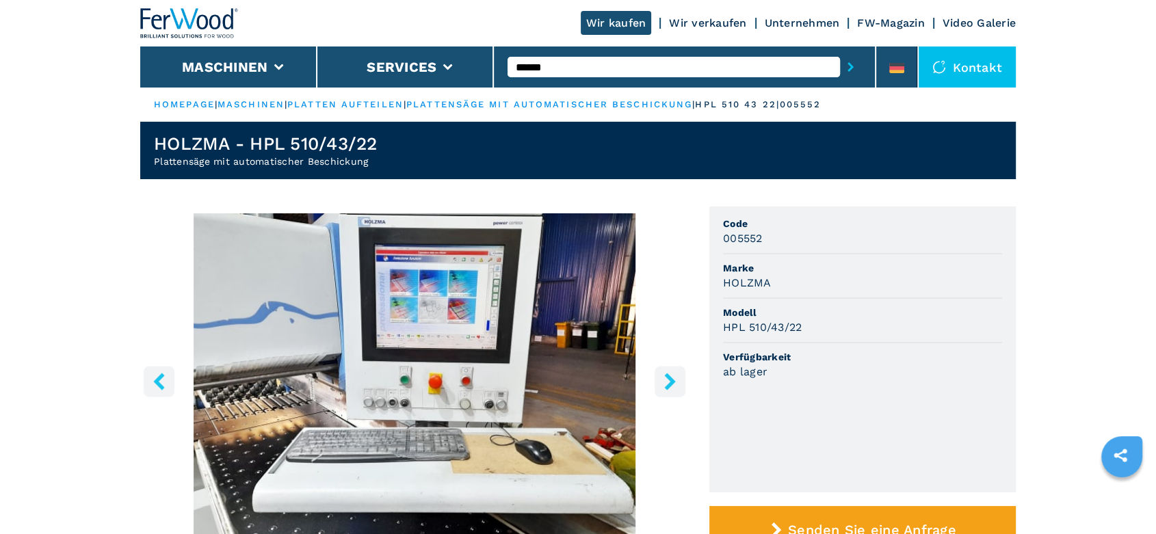
click at [677, 376] on icon "right-button" at bounding box center [669, 381] width 17 height 17
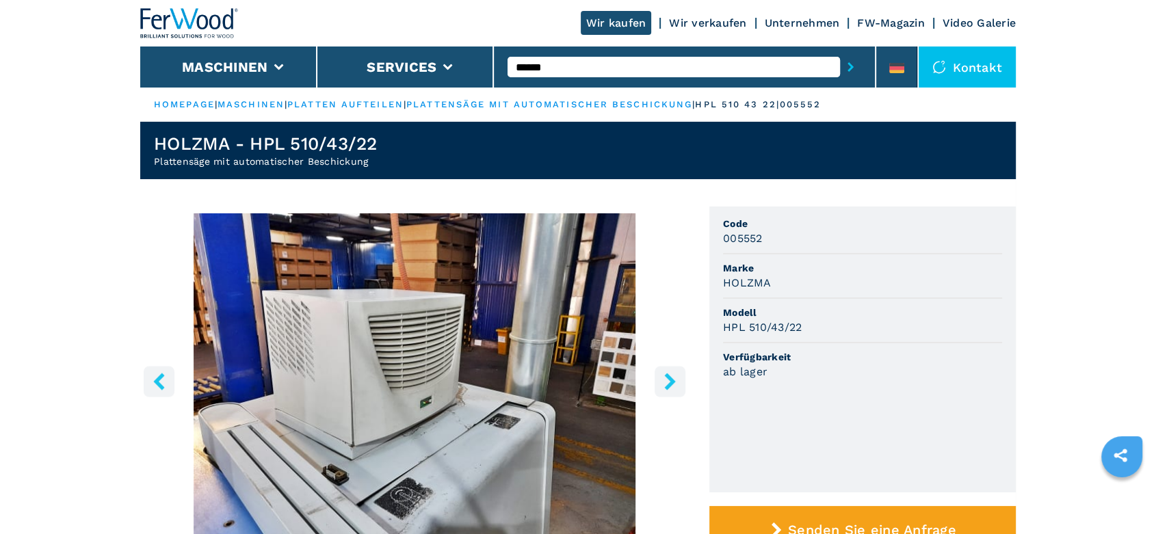
click at [677, 376] on icon "right-button" at bounding box center [669, 381] width 17 height 17
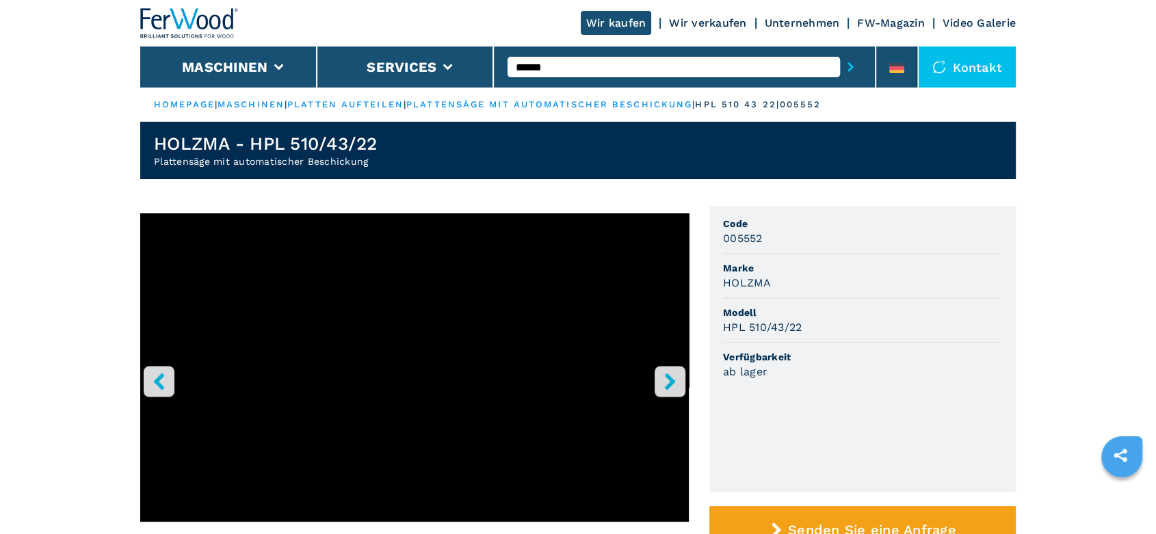
click at [677, 376] on icon "right-button" at bounding box center [669, 381] width 17 height 17
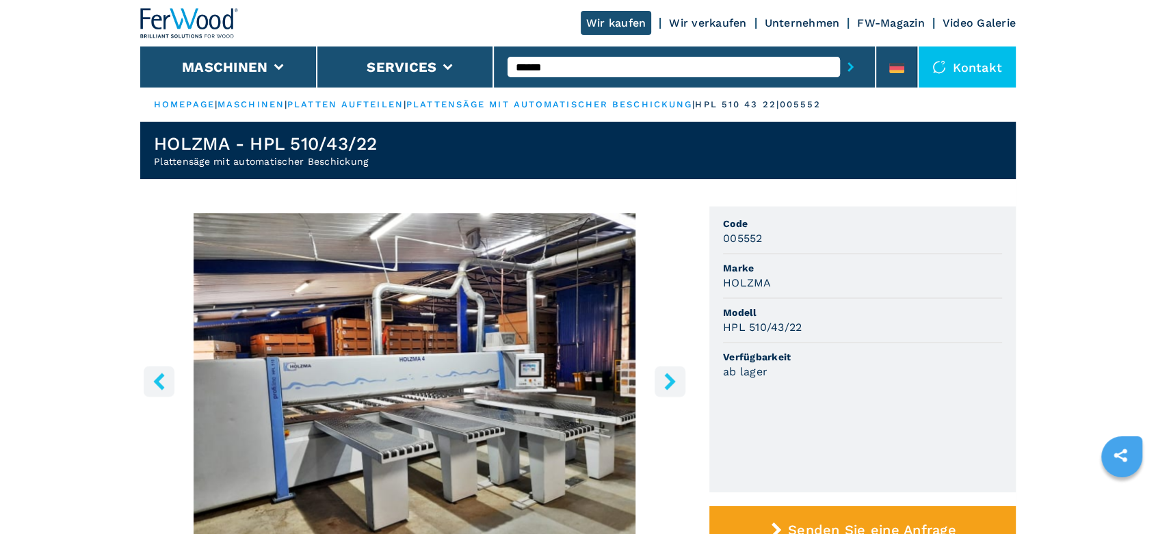
click at [677, 376] on icon "right-button" at bounding box center [669, 381] width 17 height 17
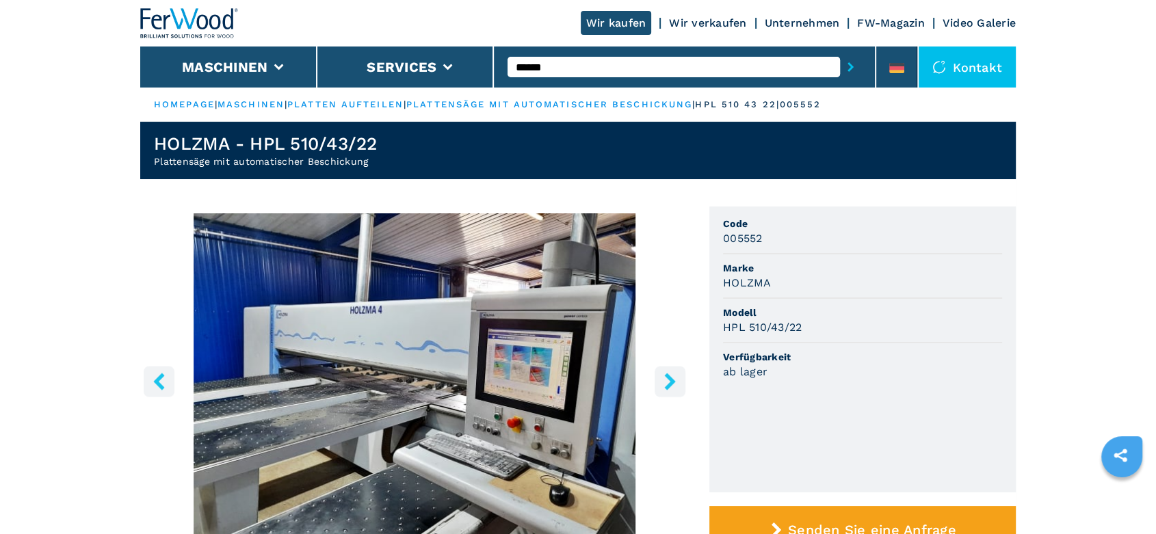
click at [670, 389] on icon "right-button" at bounding box center [669, 381] width 17 height 17
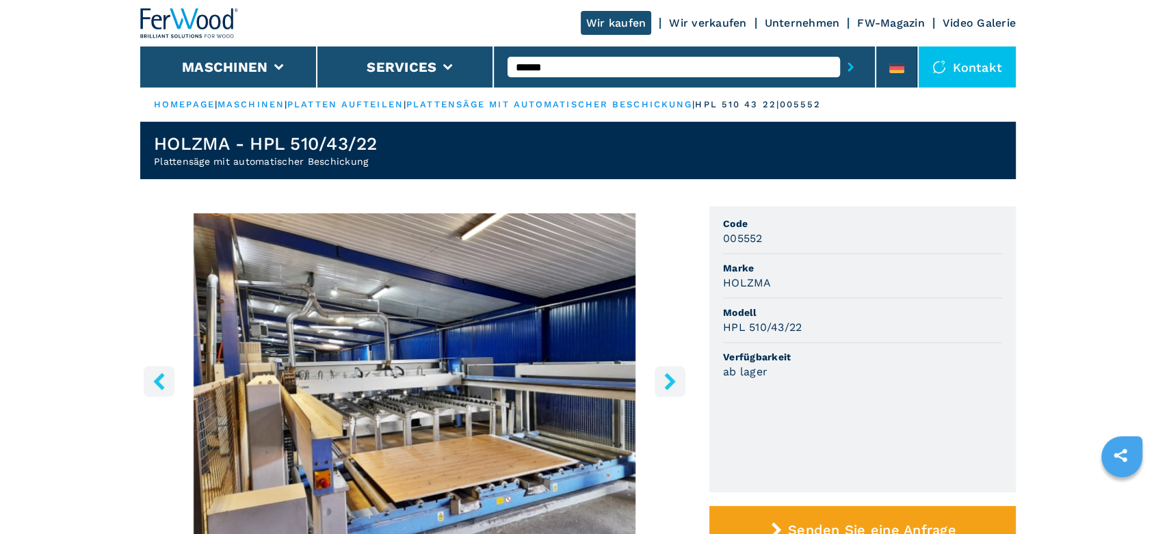
click at [670, 389] on icon "right-button" at bounding box center [669, 381] width 17 height 17
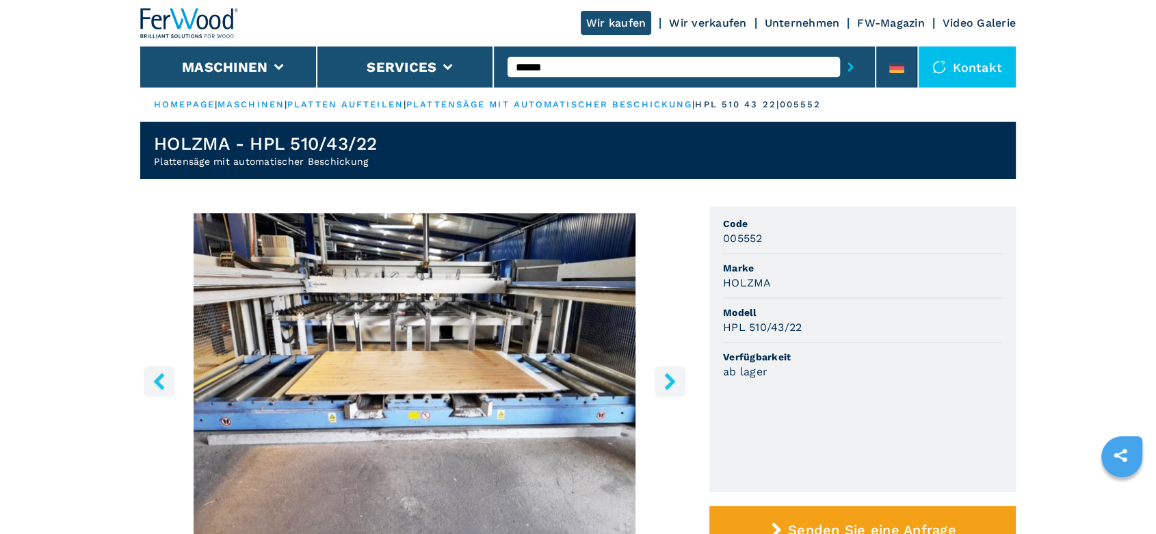
click at [670, 389] on icon "right-button" at bounding box center [669, 381] width 17 height 17
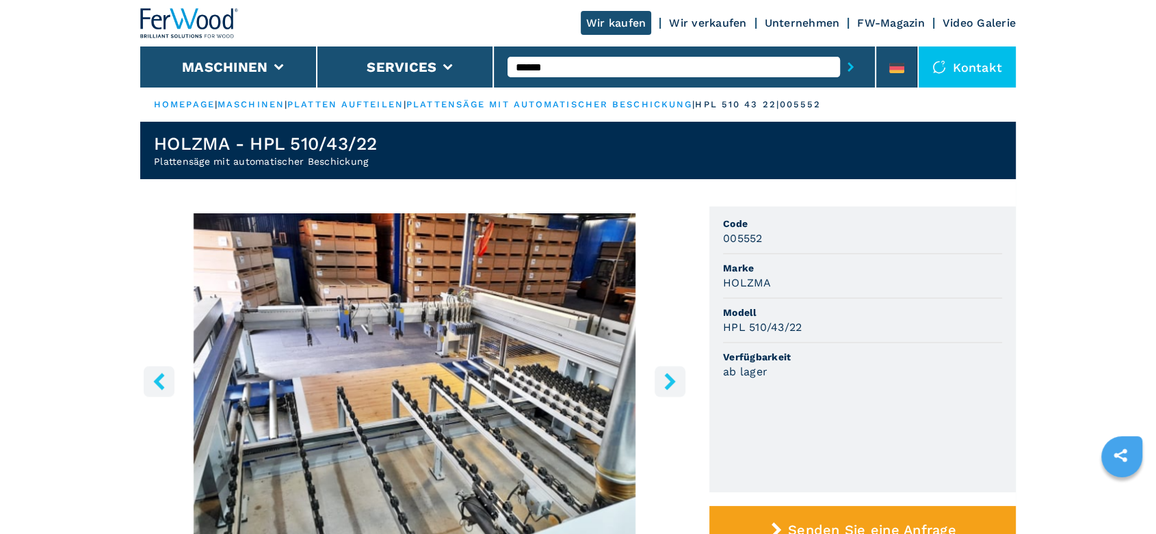
click at [670, 389] on icon "right-button" at bounding box center [669, 381] width 17 height 17
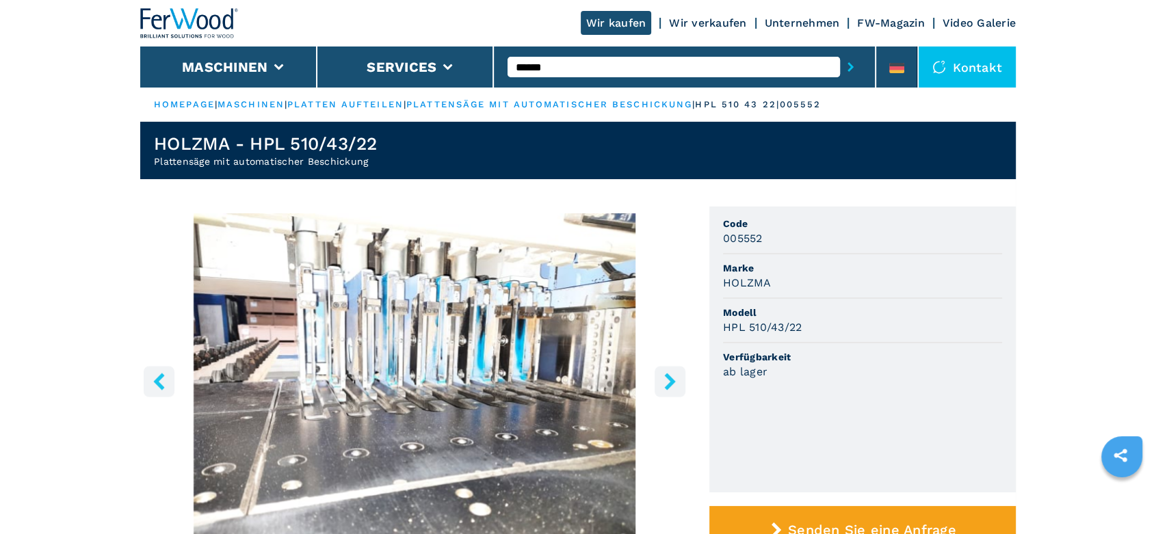
click at [670, 389] on icon "right-button" at bounding box center [669, 381] width 17 height 17
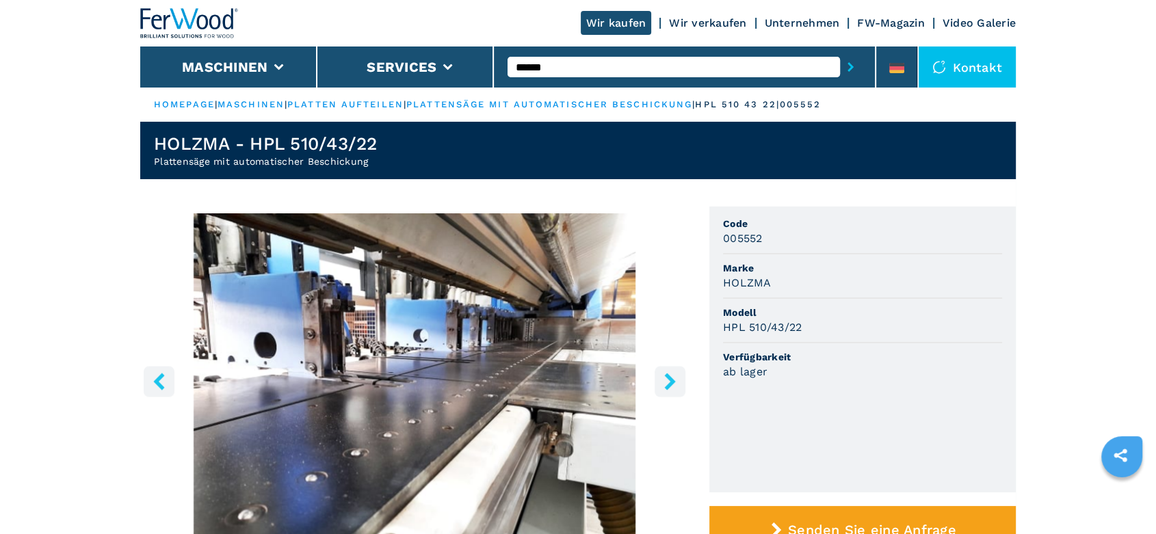
click at [670, 389] on icon "right-button" at bounding box center [669, 381] width 17 height 17
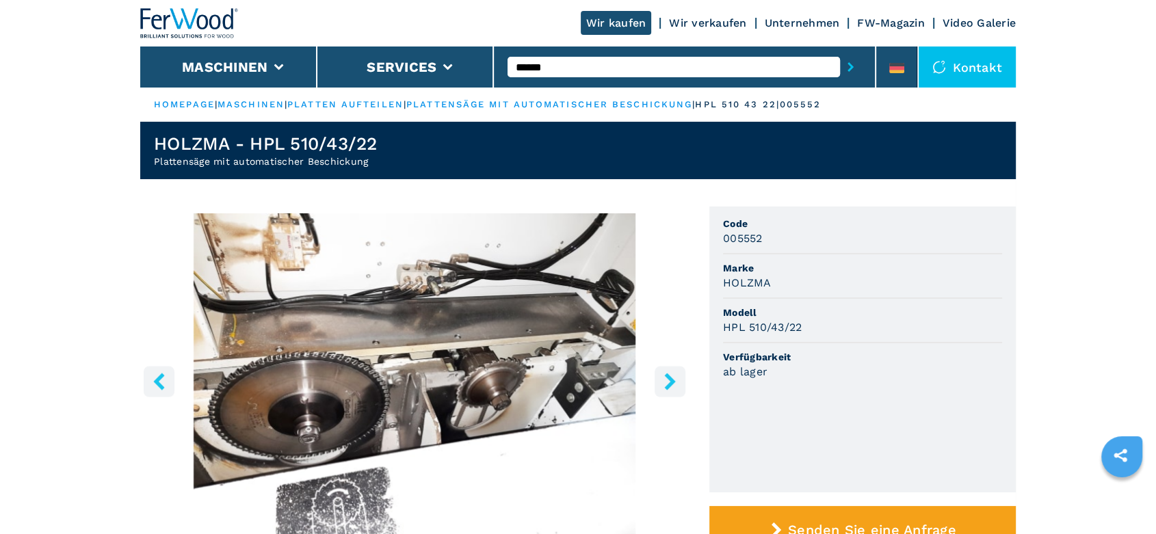
click at [670, 389] on icon "right-button" at bounding box center [669, 381] width 17 height 17
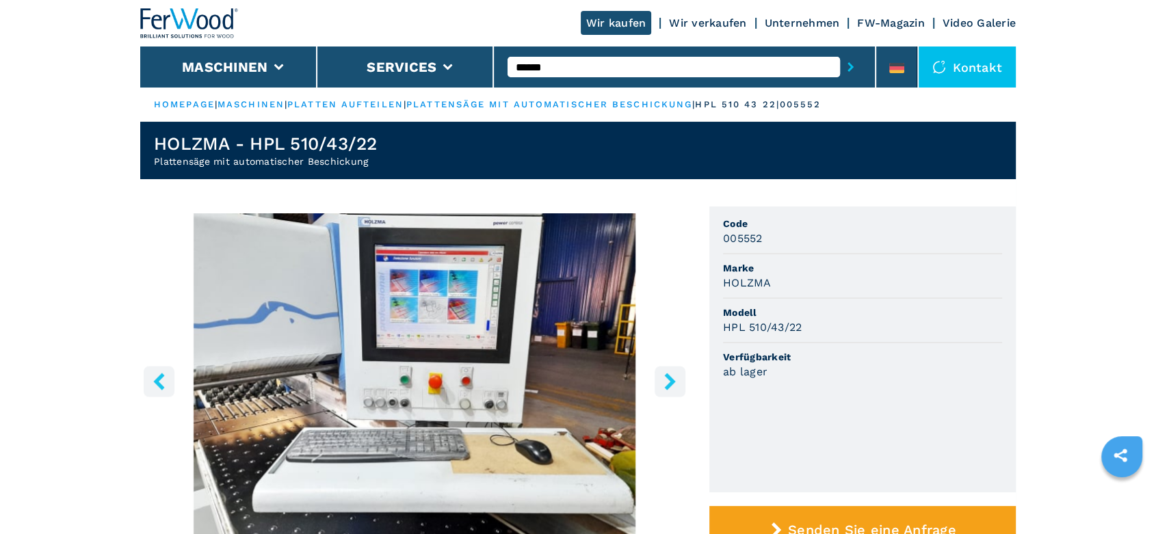
click at [670, 389] on icon "right-button" at bounding box center [669, 381] width 17 height 17
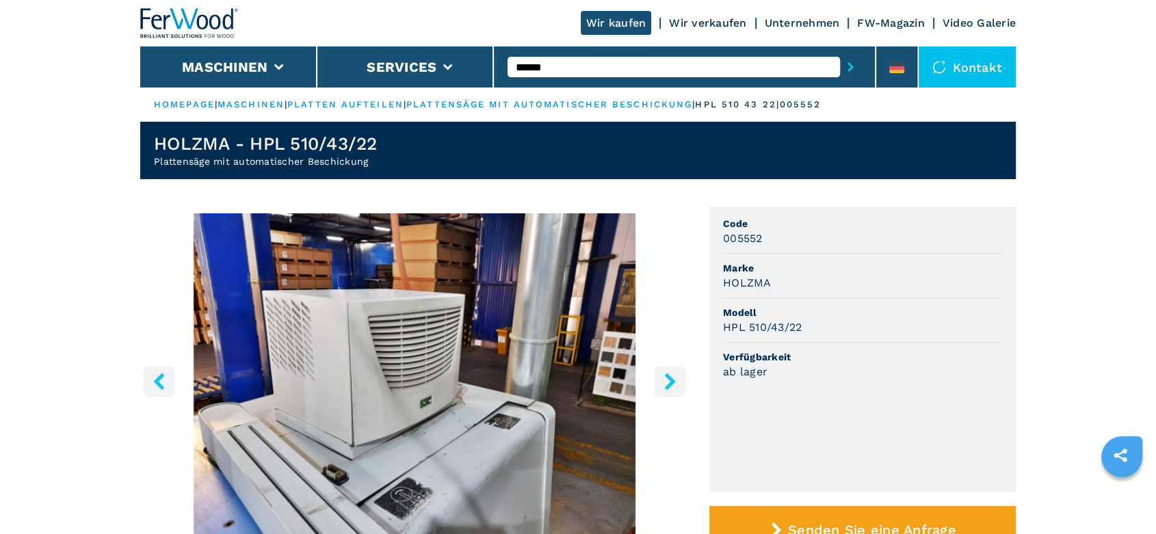
click at [670, 389] on icon "right-button" at bounding box center [669, 381] width 17 height 17
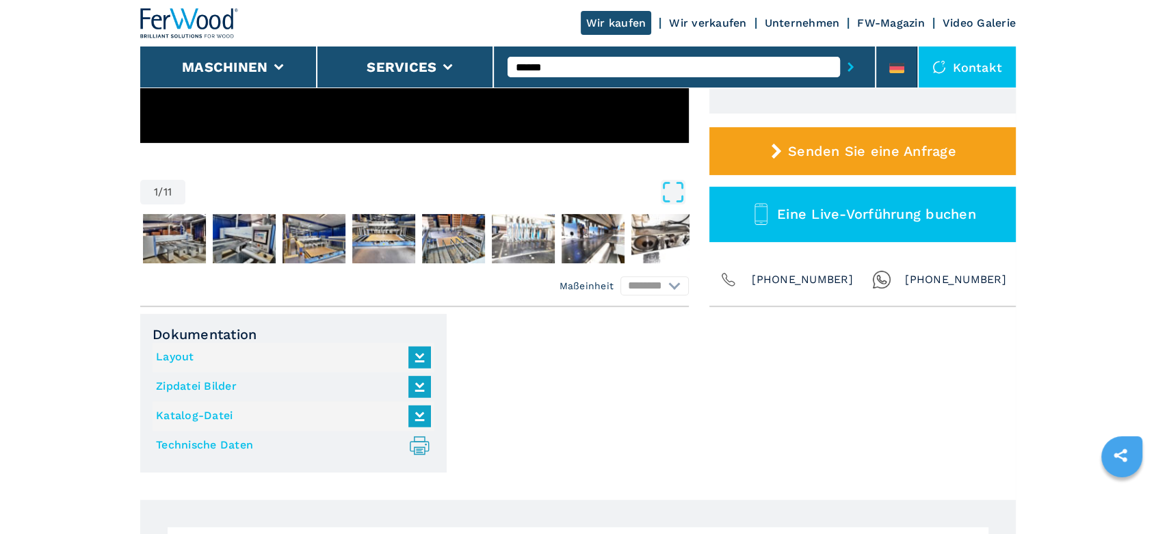
scroll to position [380, 0]
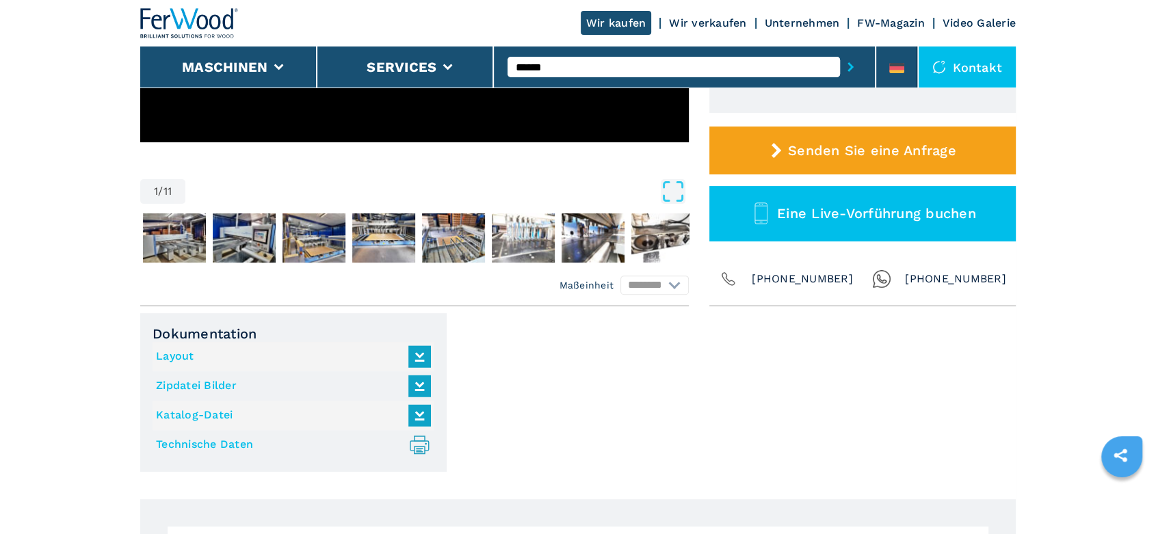
click at [228, 447] on link "Technische Daten .prefix__st0{stroke-linecap:round;stroke-linejoin:round}.prefi…" at bounding box center [290, 445] width 268 height 23
click at [232, 442] on link "Technische Daten .prefix__st0{stroke-linecap:round;stroke-linejoin:round}.prefi…" at bounding box center [290, 445] width 268 height 23
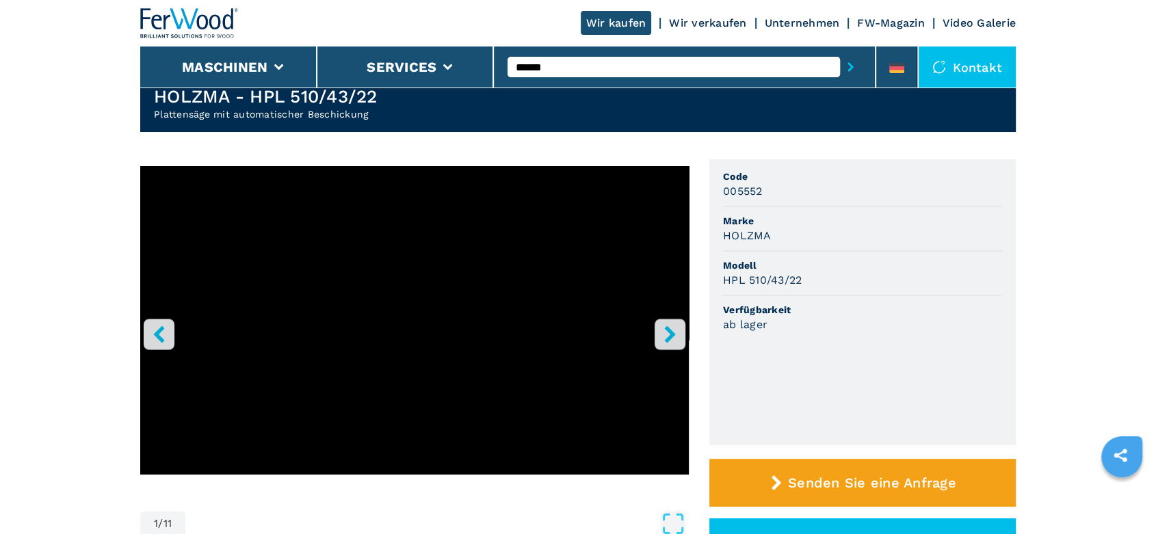
scroll to position [0, 0]
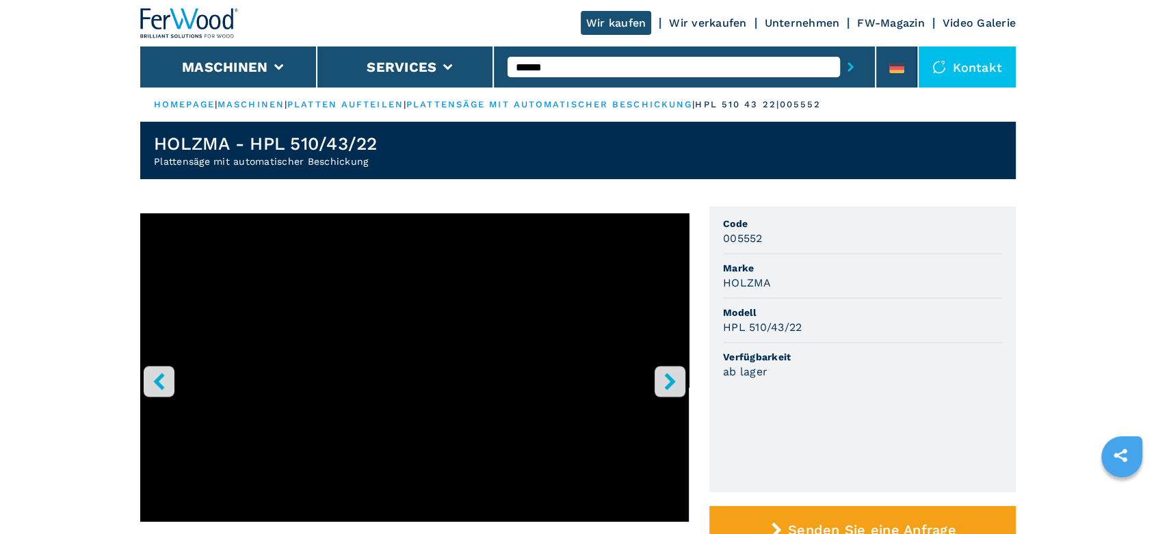
click at [676, 371] on button "right-button" at bounding box center [669, 381] width 31 height 31
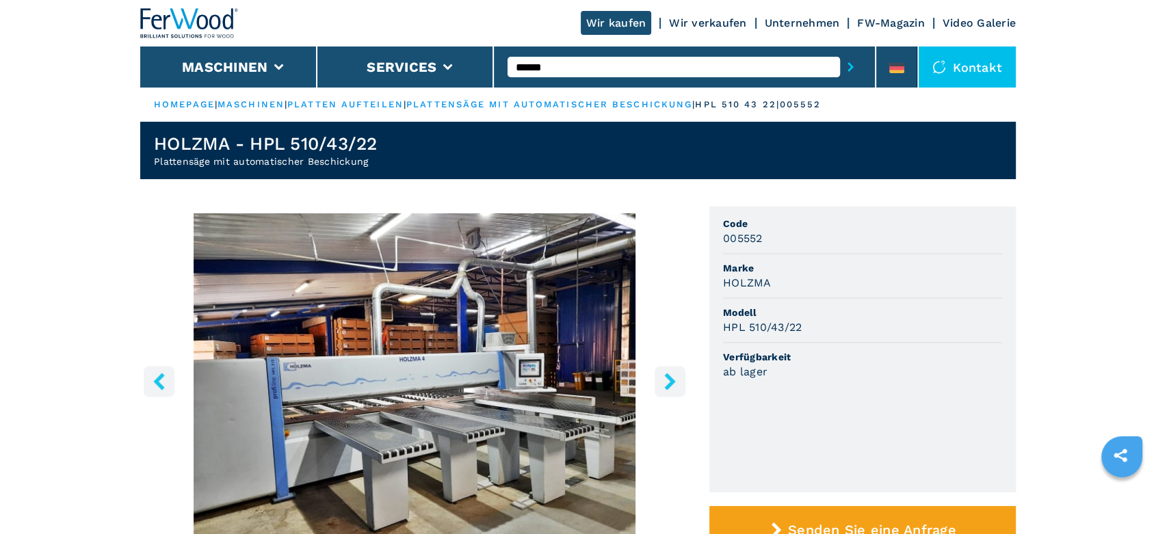
click at [676, 371] on button "right-button" at bounding box center [669, 381] width 31 height 31
click at [821, 330] on div "HPL 510/43/22" at bounding box center [862, 327] width 279 height 16
click at [520, 102] on link "plattensäge mit automatischer beschickung" at bounding box center [549, 104] width 286 height 10
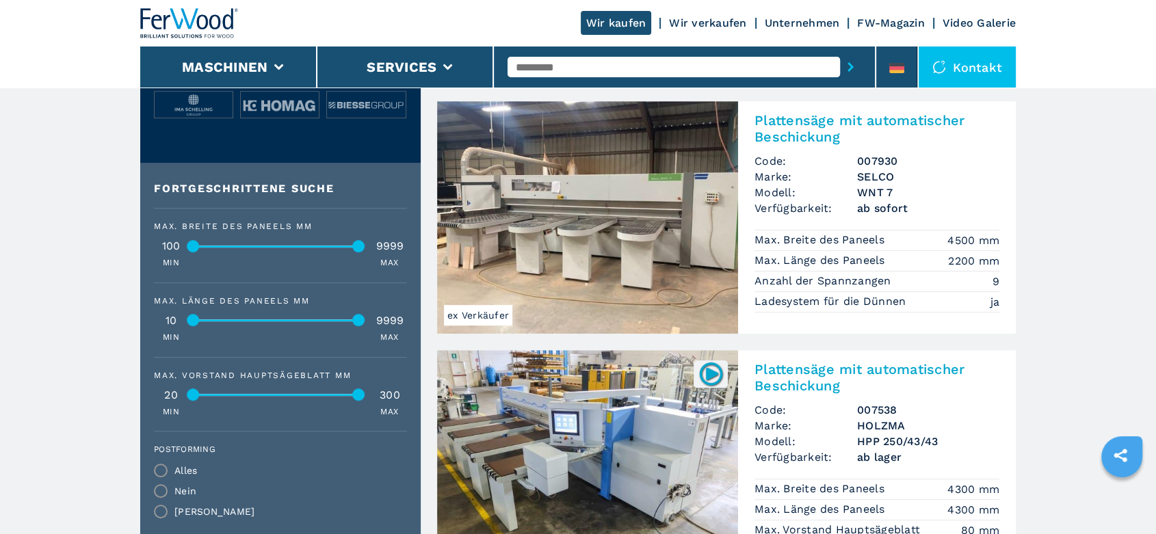
scroll to position [607, 0]
click at [542, 70] on input "text" at bounding box center [673, 67] width 332 height 21
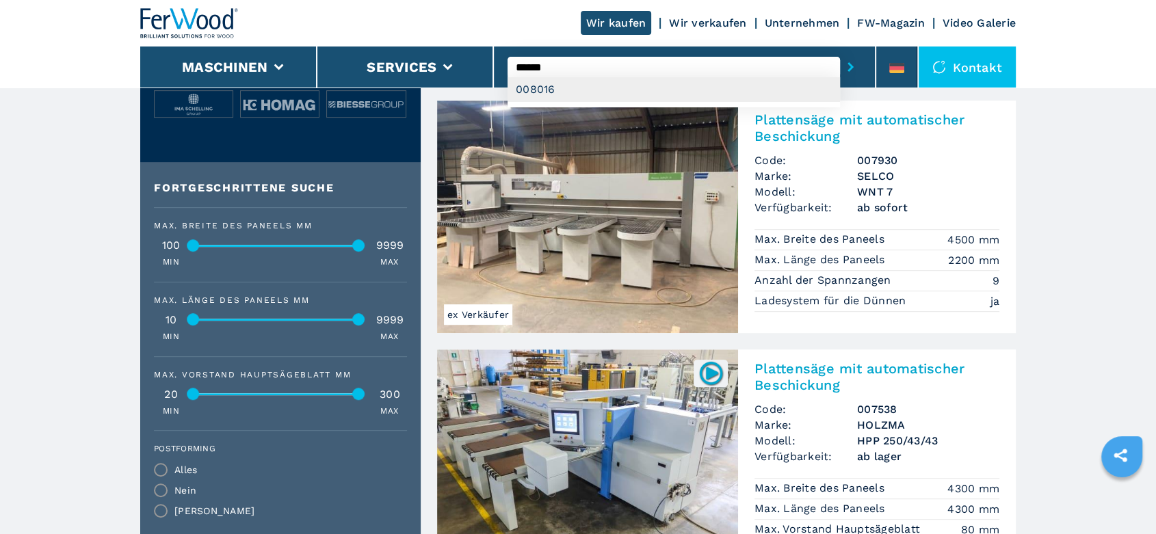
type input "******"
click at [571, 90] on div "008016" at bounding box center [673, 89] width 332 height 25
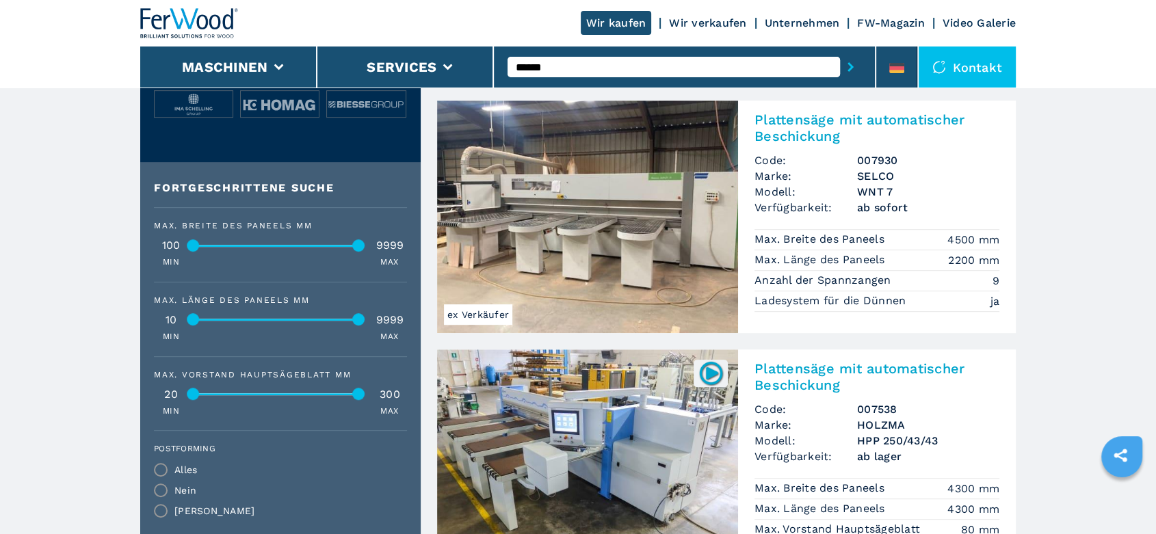
scroll to position [0, 0]
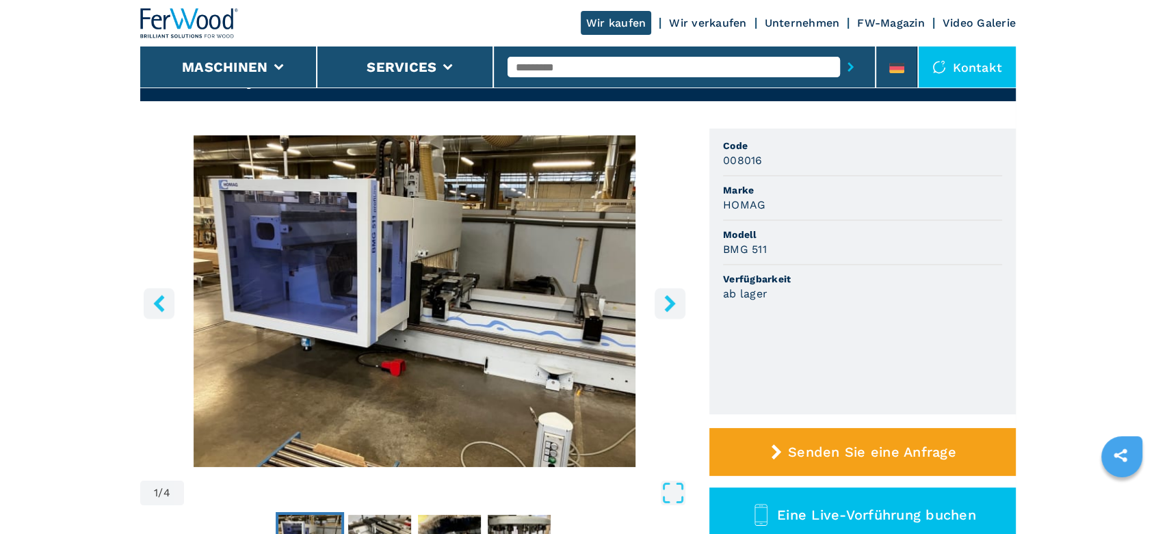
scroll to position [380, 0]
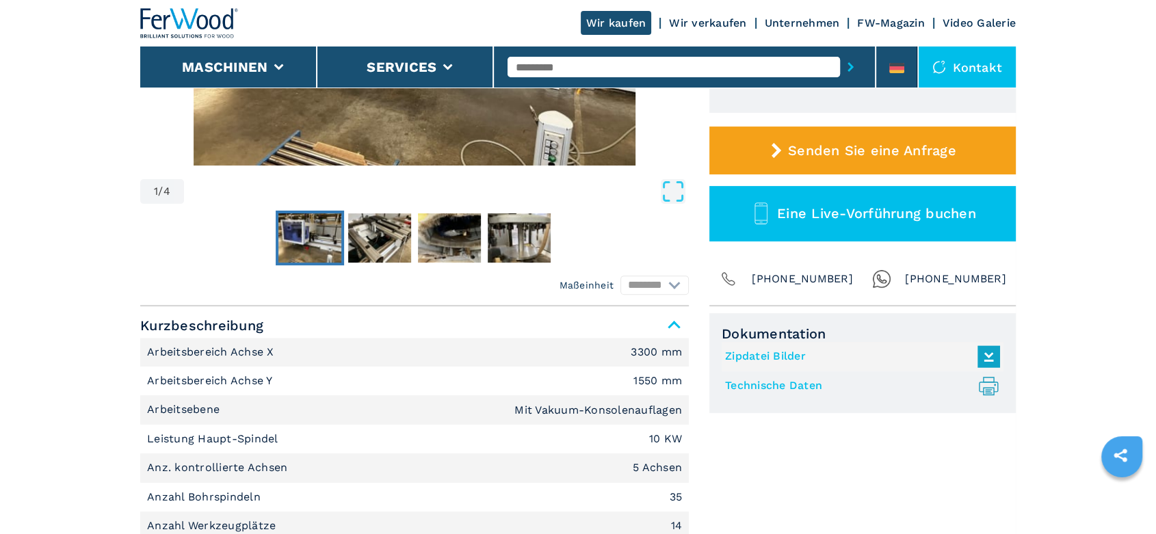
click at [763, 384] on link "Technische Daten .prefix__st0{stroke-linecap:round;stroke-linejoin:round}.prefi…" at bounding box center [859, 386] width 268 height 23
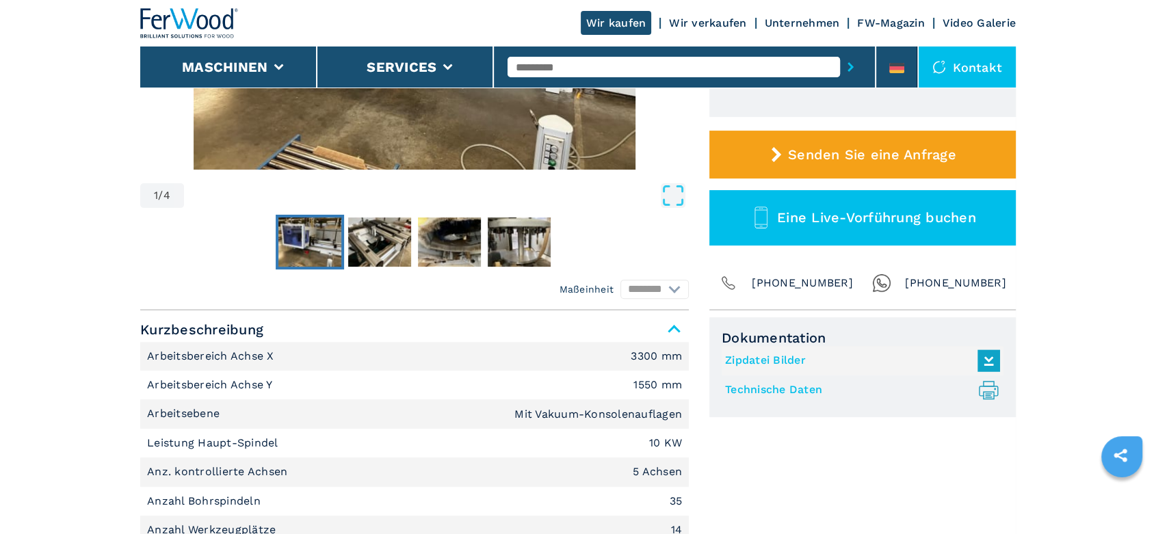
scroll to position [0, 0]
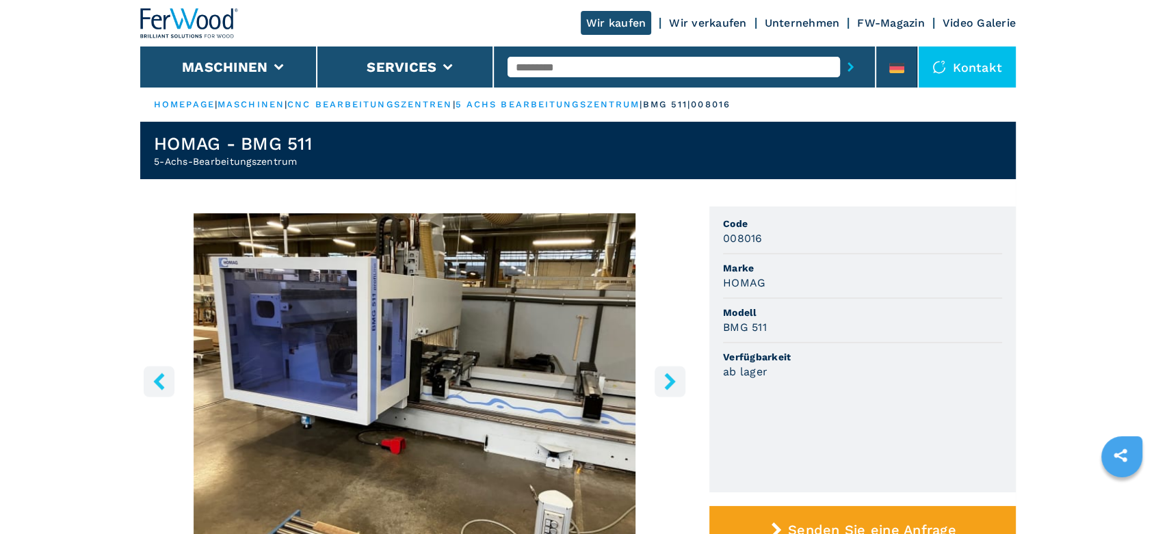
click at [671, 376] on icon "right-button" at bounding box center [669, 381] width 17 height 17
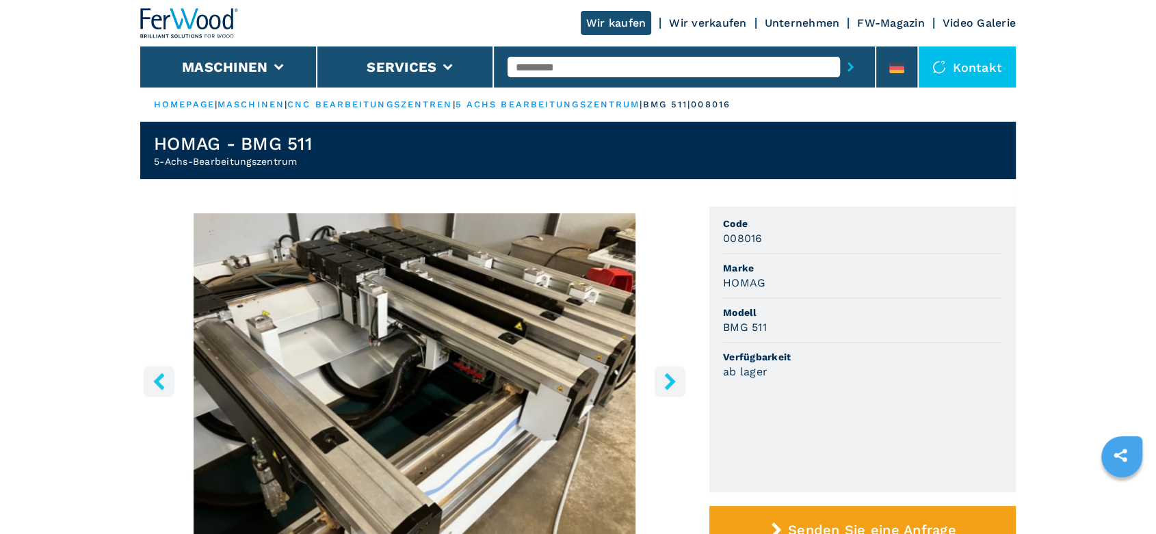
click at [671, 376] on icon "right-button" at bounding box center [669, 381] width 17 height 17
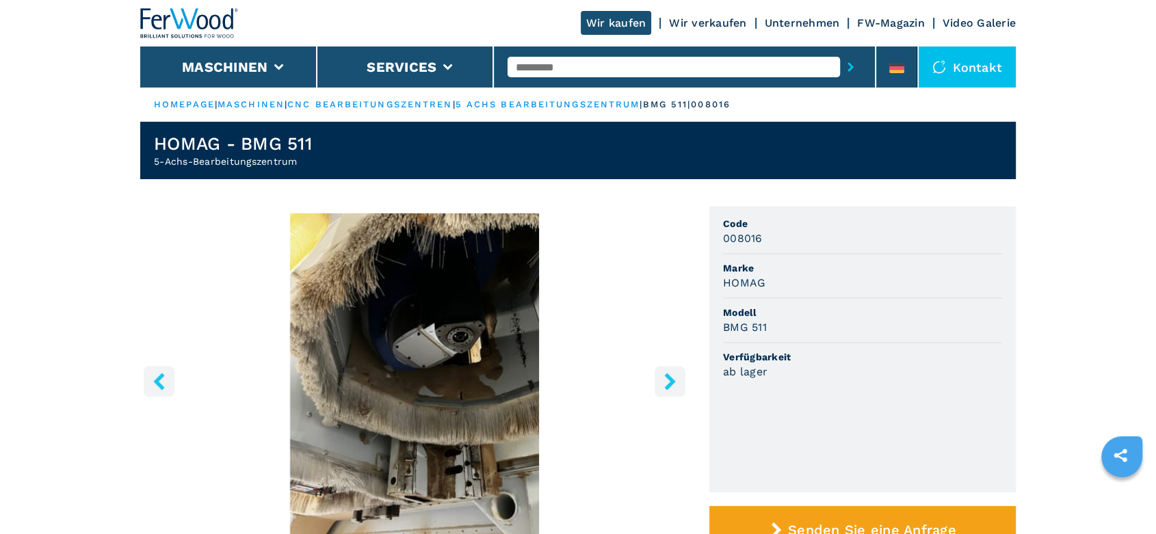
click at [671, 376] on icon "right-button" at bounding box center [669, 381] width 17 height 17
